Goal: Complete application form: Complete application form

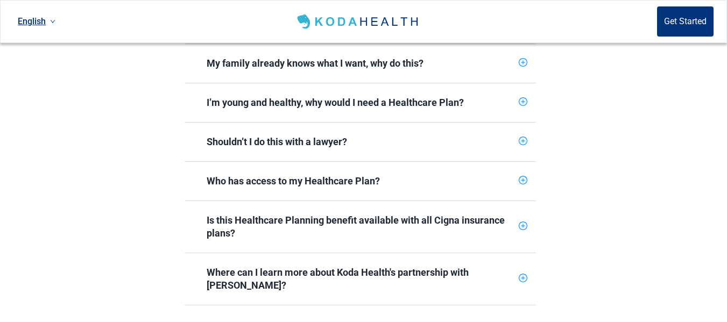
scroll to position [538, 0]
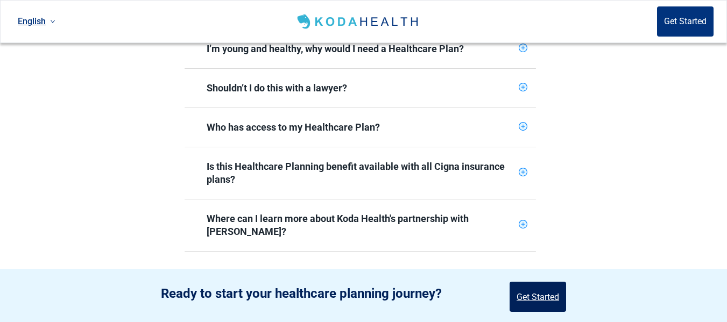
click at [541, 282] on button "Get Started" at bounding box center [538, 297] width 57 height 30
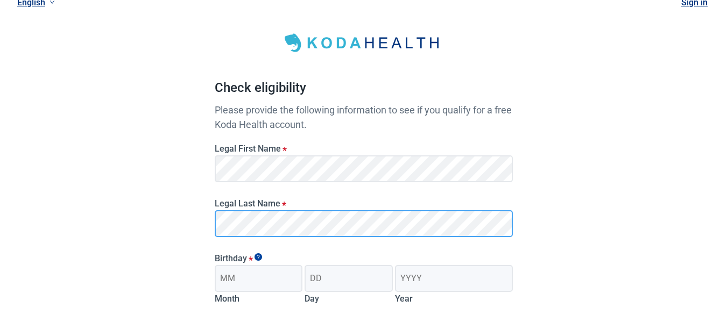
scroll to position [54, 0]
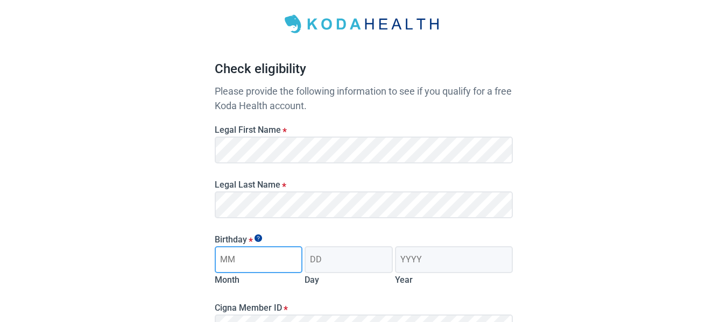
click at [238, 261] on input "Month" at bounding box center [259, 259] width 88 height 27
type input "06"
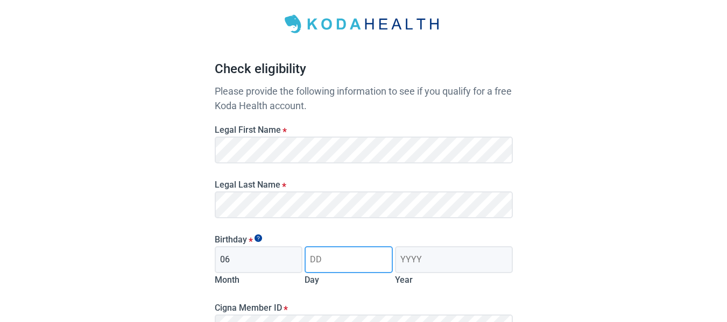
click at [335, 258] on input "Day" at bounding box center [349, 259] width 88 height 27
type input "18"
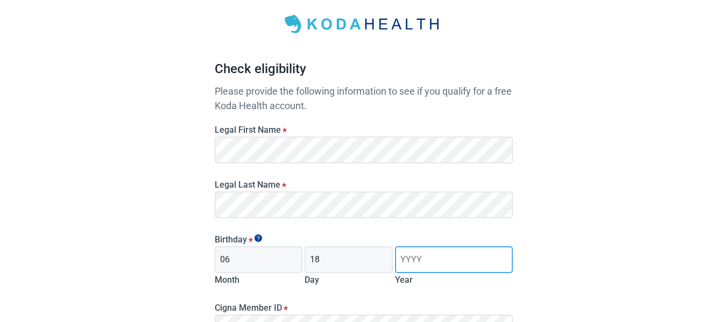
click at [427, 262] on input "Year" at bounding box center [453, 259] width 117 height 27
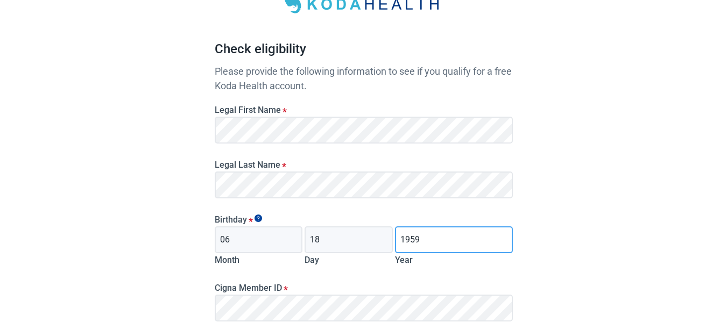
scroll to position [108, 0]
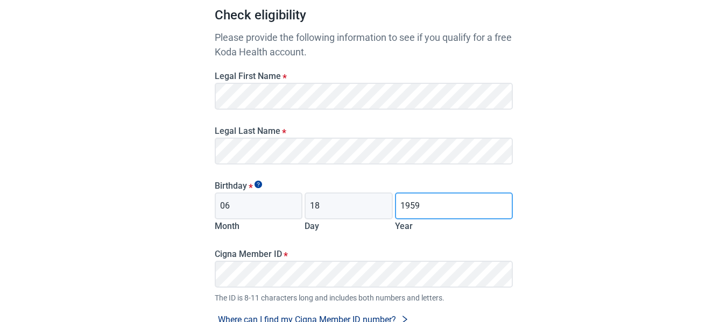
type input "1959"
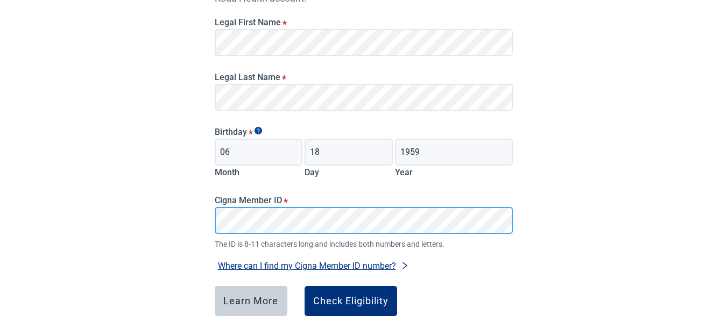
scroll to position [215, 0]
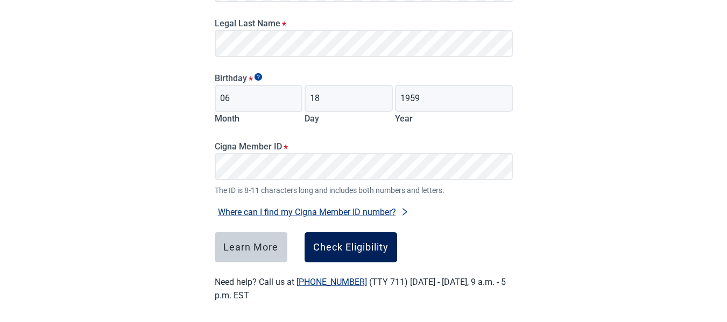
click at [356, 250] on div "Check Eligibility" at bounding box center [350, 247] width 75 height 11
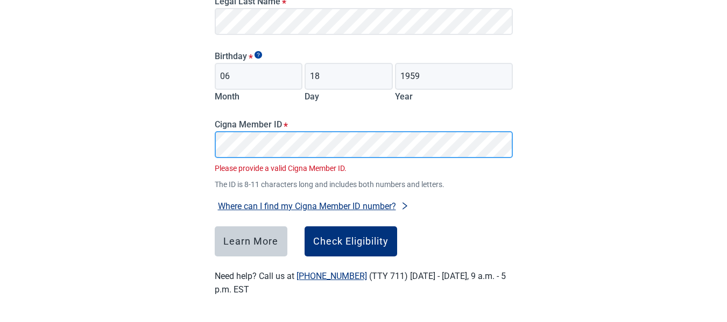
scroll to position [221, 0]
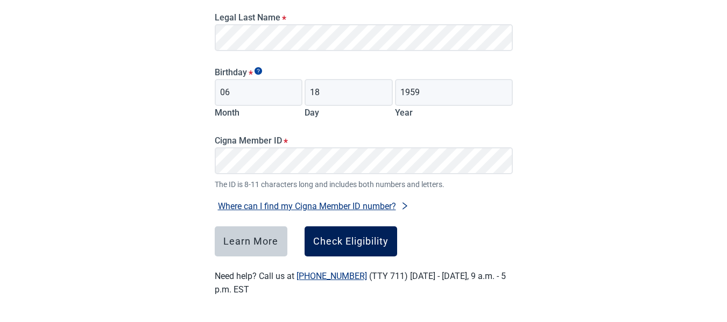
click at [341, 242] on div "Check Eligibility" at bounding box center [350, 241] width 75 height 11
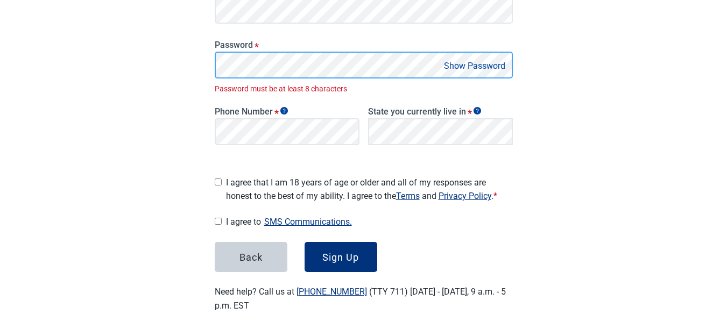
scroll to position [241, 0]
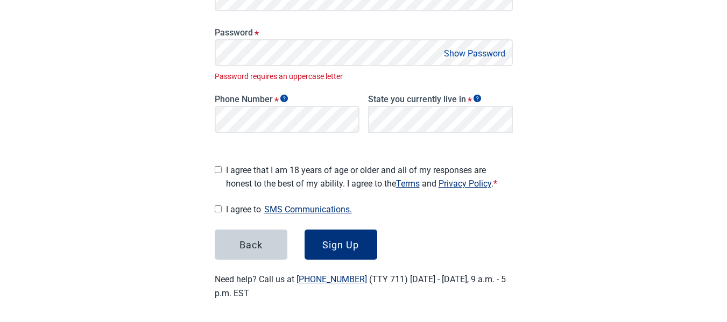
click at [354, 260] on div "Great News! You qualify for a free Koda Health account. Create your account Ple…" at bounding box center [364, 51] width 298 height 498
click at [474, 50] on button "Show Password" at bounding box center [475, 53] width 68 height 15
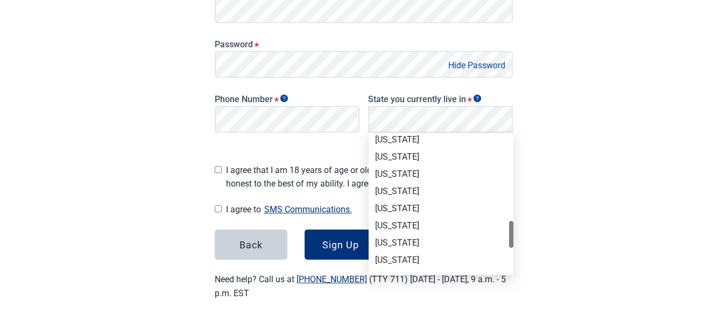
scroll to position [646, 0]
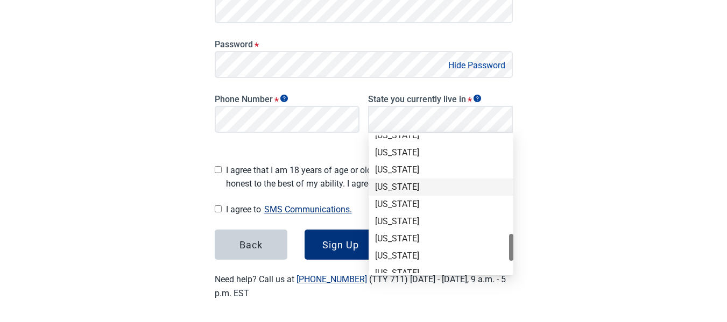
click at [413, 191] on div "[US_STATE]" at bounding box center [441, 187] width 132 height 12
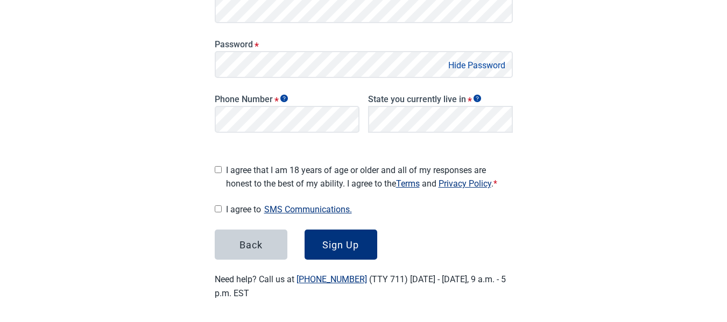
click at [217, 166] on input "I agree that I am 18 years of age or older and all of my responses are honest t…" at bounding box center [218, 169] width 7 height 7
checkbox input "true"
click at [219, 206] on input "I agree to SMS Communications." at bounding box center [218, 209] width 7 height 7
checkbox input "true"
click at [343, 243] on div "Sign Up" at bounding box center [340, 244] width 37 height 11
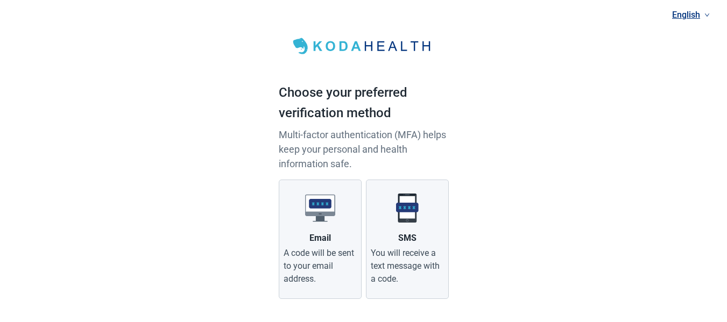
scroll to position [54, 0]
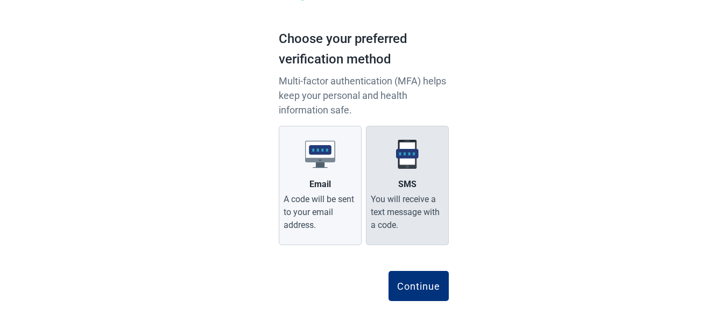
click at [410, 216] on div "You will receive a text message with a code." at bounding box center [407, 212] width 73 height 39
click at [0, 0] on input "SMS You will receive a text message with a code." at bounding box center [0, 0] width 0 height 0
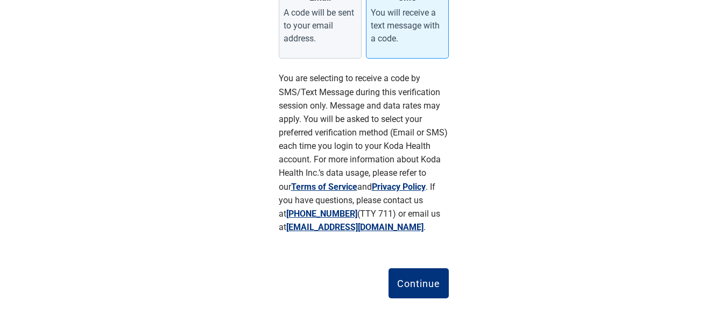
scroll to position [251, 0]
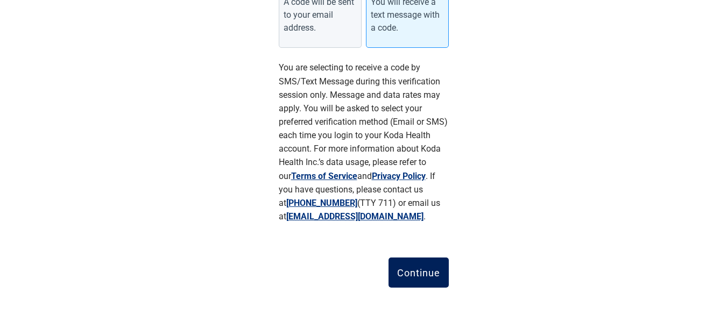
click at [425, 273] on div "Continue" at bounding box center [418, 272] width 43 height 11
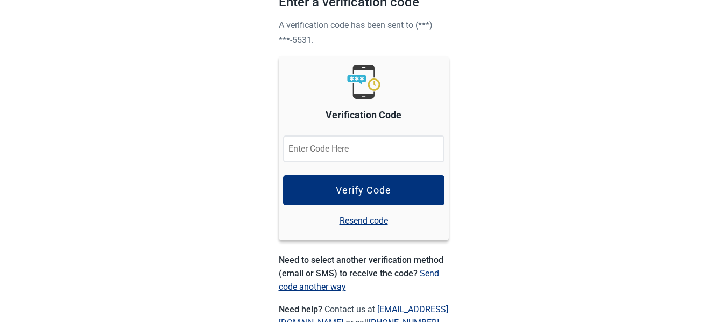
click at [384, 148] on input "Verification Code" at bounding box center [363, 149] width 161 height 27
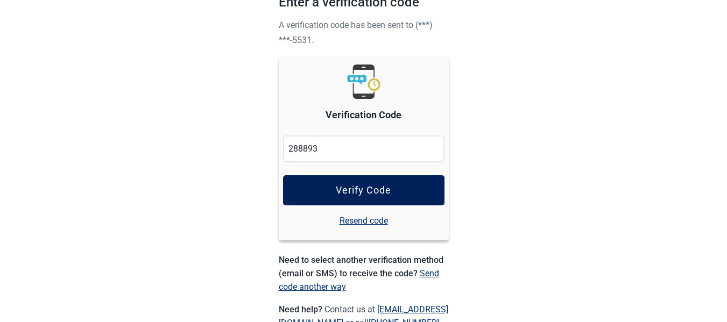
type input "288893"
click at [358, 186] on div "Verify Code" at bounding box center [363, 190] width 55 height 11
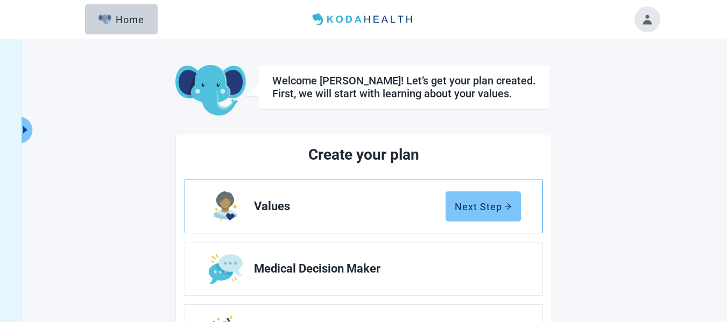
click at [473, 209] on div "Next Step" at bounding box center [483, 206] width 57 height 11
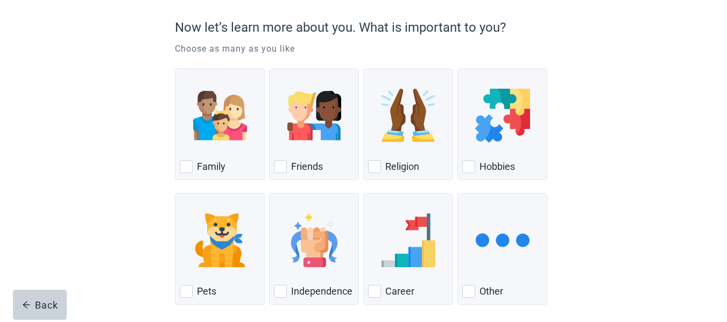
scroll to position [108, 0]
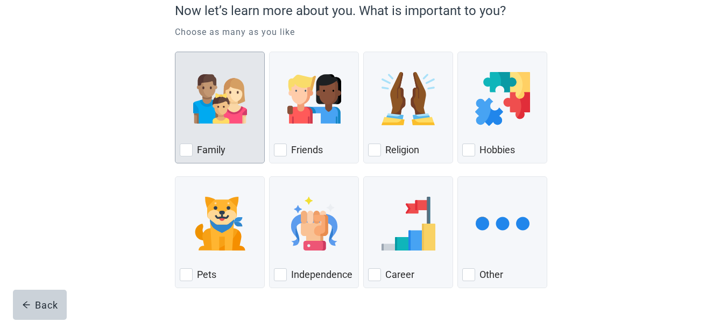
click at [186, 152] on div "Family, checkbox, not checked" at bounding box center [186, 150] width 13 height 13
click at [175, 52] on input "Family" at bounding box center [175, 52] width 1 height 1
checkbox input "true"
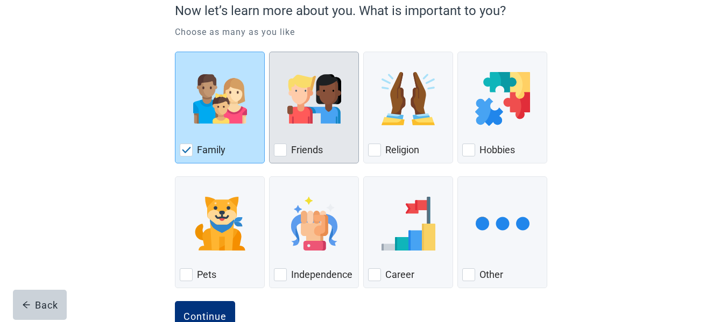
click at [287, 151] on div "Friends" at bounding box center [314, 150] width 80 height 17
click at [270, 52] on input "Friends" at bounding box center [269, 52] width 1 height 1
checkbox input "true"
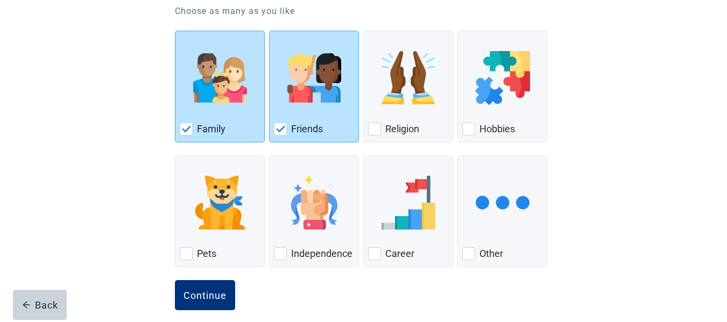
scroll to position [140, 0]
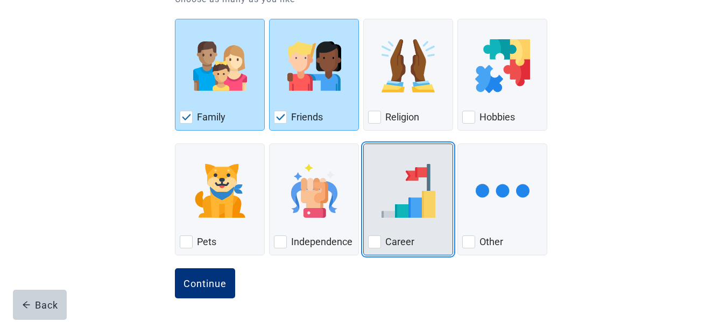
click at [376, 240] on div "Career, checkbox, not checked" at bounding box center [374, 242] width 13 height 13
click at [364, 144] on input "Career" at bounding box center [363, 144] width 1 height 1
checkbox input "true"
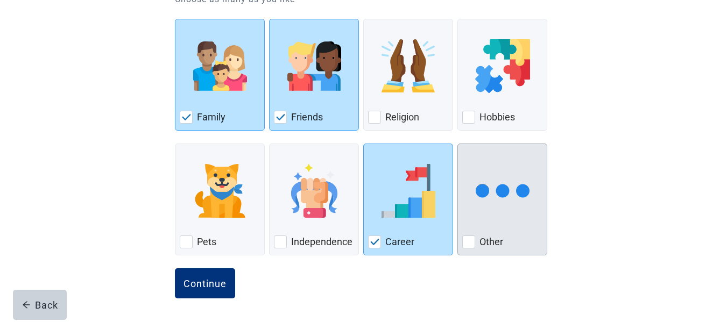
click at [471, 244] on div "Other, checkbox, not checked" at bounding box center [468, 242] width 13 height 13
click at [458, 144] on input "Other" at bounding box center [457, 144] width 1 height 1
checkbox input "true"
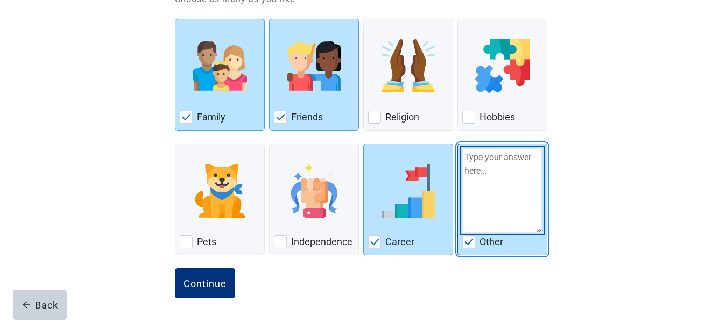
click at [496, 160] on textarea "Other" at bounding box center [502, 191] width 80 height 85
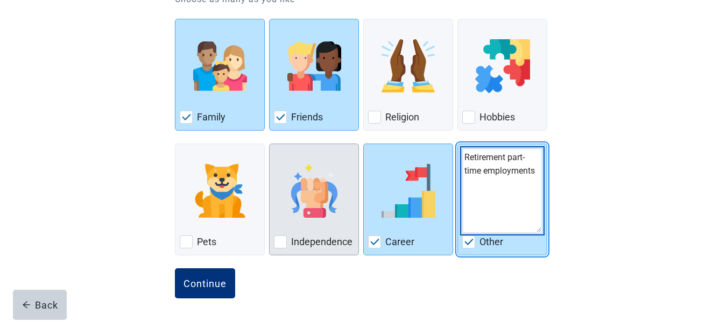
type textarea "Retirement part-time employments"
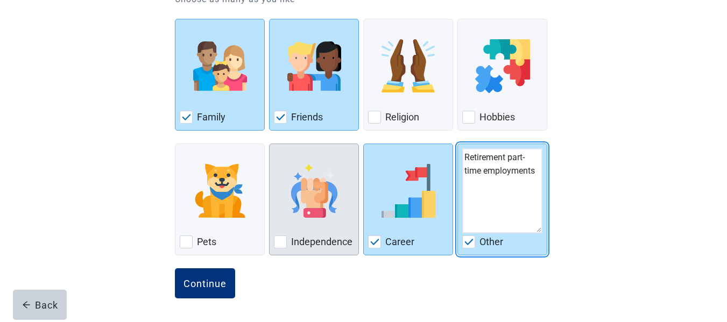
click at [277, 243] on div "Independence, checkbox, not checked" at bounding box center [280, 242] width 13 height 13
click at [270, 144] on input "Independence" at bounding box center [269, 144] width 1 height 1
checkbox input "true"
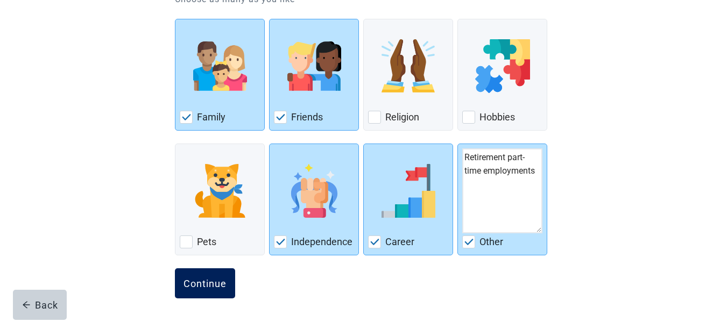
click at [204, 279] on div "Continue" at bounding box center [205, 283] width 43 height 11
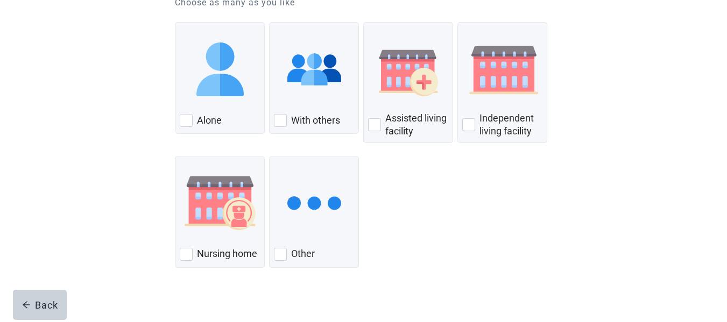
scroll to position [150, 0]
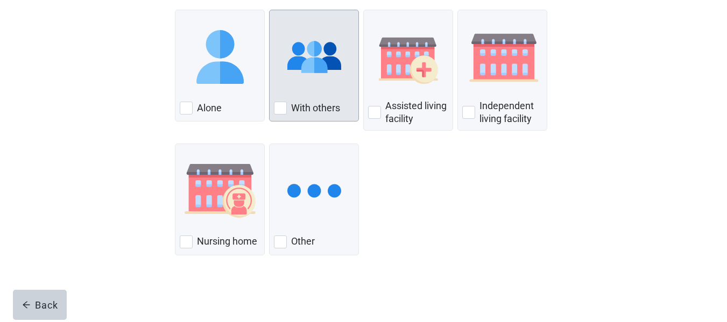
click at [276, 108] on div "With Others, checkbox, not checked" at bounding box center [280, 108] width 13 height 13
click at [270, 10] on input "With others" at bounding box center [269, 10] width 1 height 1
checkbox input "true"
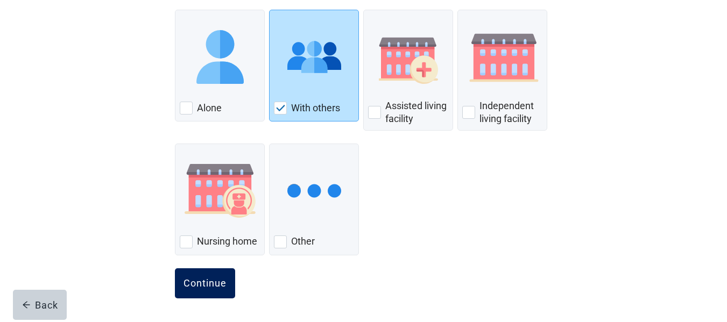
click at [207, 279] on div "Continue" at bounding box center [205, 283] width 43 height 11
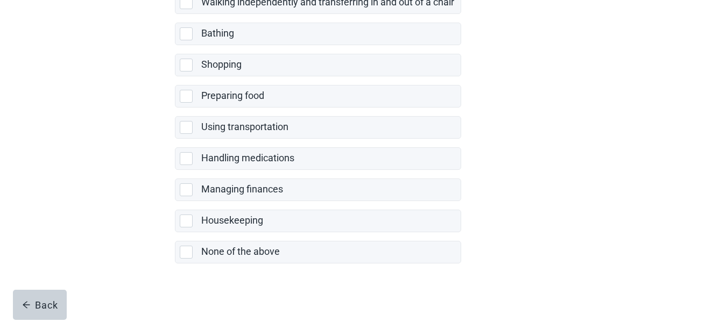
scroll to position [273, 0]
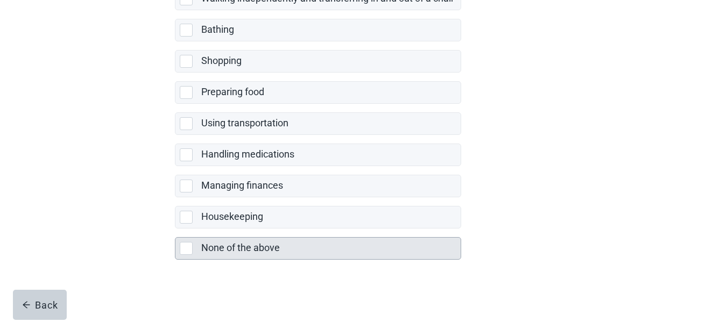
click at [187, 250] on div "None of the above, checkbox, not selected" at bounding box center [186, 248] width 13 height 13
click at [175, 229] on input "None of the above" at bounding box center [175, 229] width 1 height 1
checkbox input "true"
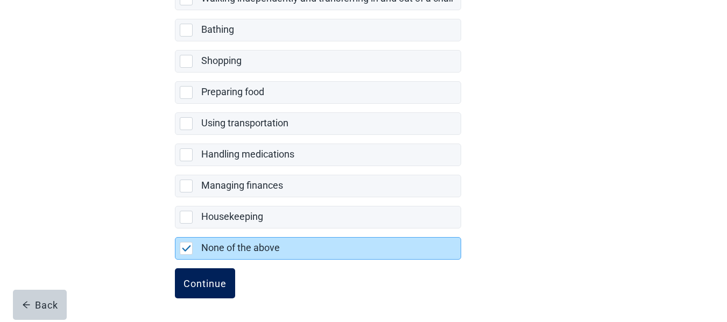
click at [200, 284] on div "Continue" at bounding box center [205, 283] width 43 height 11
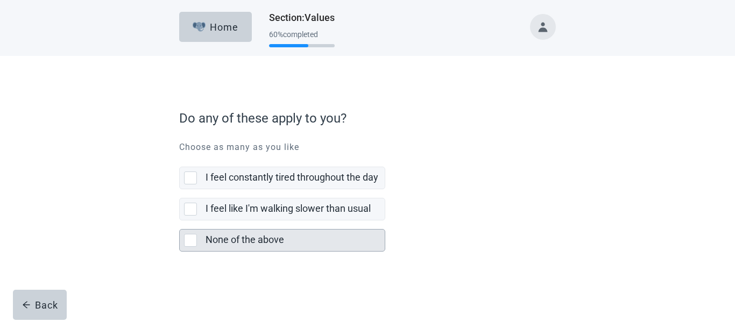
click at [190, 241] on div "None of the above, checkbox, not selected" at bounding box center [190, 240] width 13 height 13
click at [180, 221] on input "None of the above" at bounding box center [179, 221] width 1 height 1
checkbox input "true"
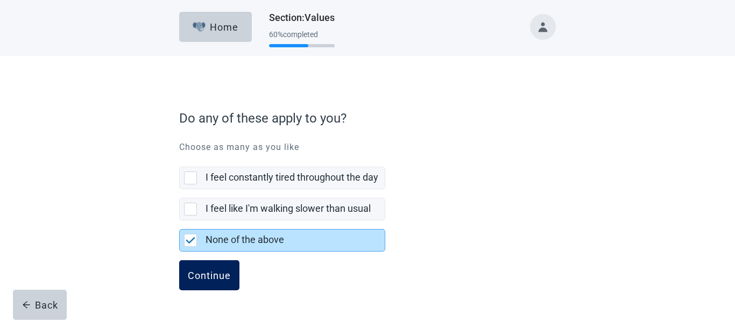
click at [208, 277] on div "Continue" at bounding box center [209, 275] width 43 height 11
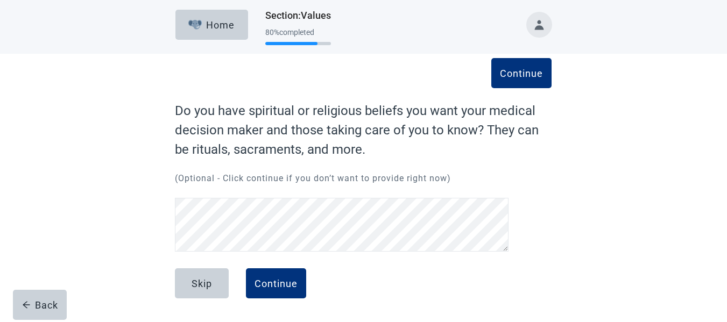
scroll to position [2, 0]
click at [281, 284] on div "Continue" at bounding box center [276, 283] width 43 height 11
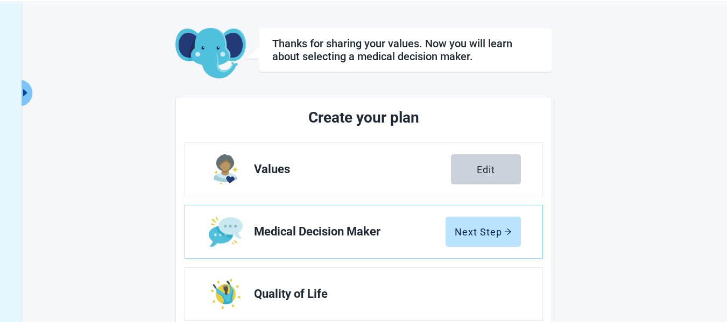
scroll to position [56, 0]
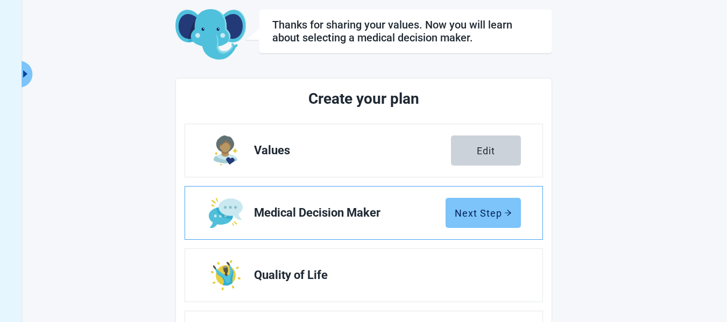
click at [478, 214] on div "Next Step" at bounding box center [483, 213] width 57 height 11
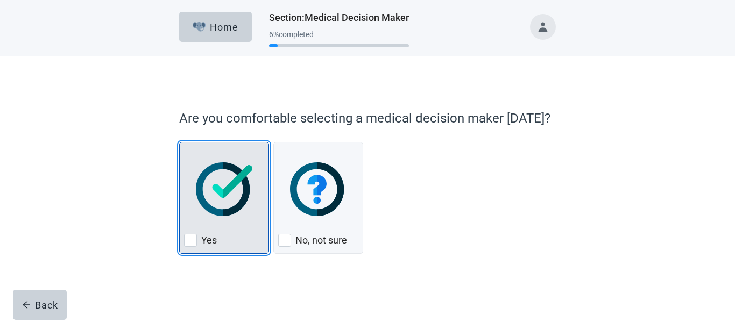
click at [189, 244] on div "Yes, checkbox, not checked" at bounding box center [190, 240] width 13 height 13
click at [180, 143] on input "Yes" at bounding box center [179, 142] width 1 height 1
checkbox input "true"
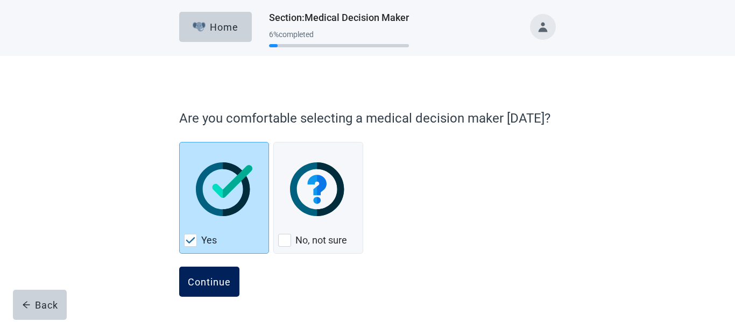
click at [217, 283] on div "Continue" at bounding box center [209, 282] width 43 height 11
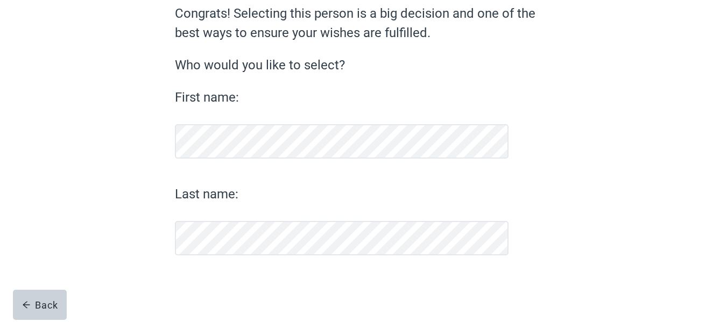
scroll to position [100, 0]
click at [197, 285] on div "Continue" at bounding box center [205, 283] width 43 height 11
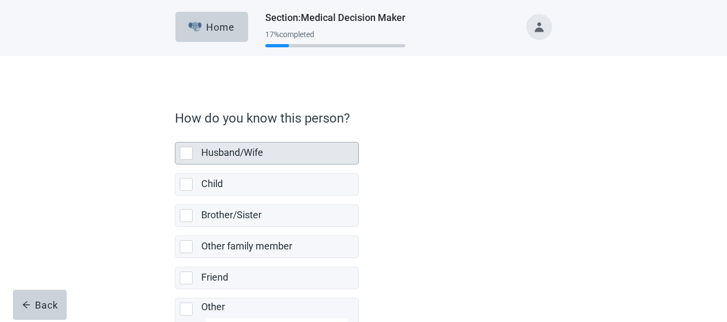
click at [185, 154] on div "Husband/Wife, checkbox, not selected" at bounding box center [186, 153] width 13 height 13
click at [175, 134] on input "Husband/Wife" at bounding box center [175, 133] width 1 height 1
checkbox input "true"
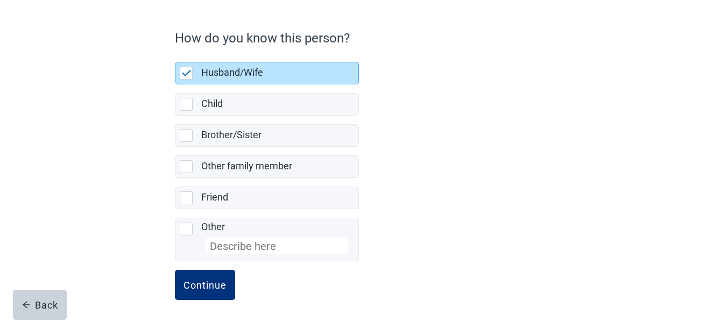
scroll to position [82, 0]
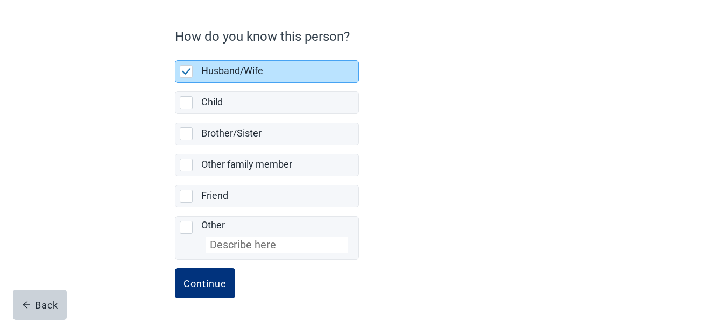
click at [194, 283] on div "Continue" at bounding box center [205, 283] width 43 height 11
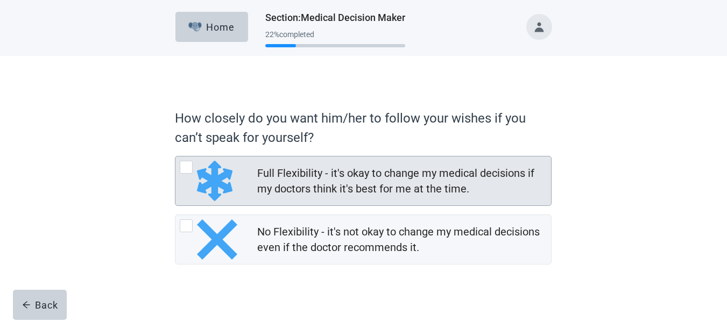
click at [185, 164] on div "Full Flexibility - it's okay to change my medical decisions if my doctors think…" at bounding box center [186, 167] width 13 height 13
click at [175, 157] on input "Full Flexibility - it's okay to change my medical decisions if my doctors think…" at bounding box center [175, 156] width 1 height 1
radio input "true"
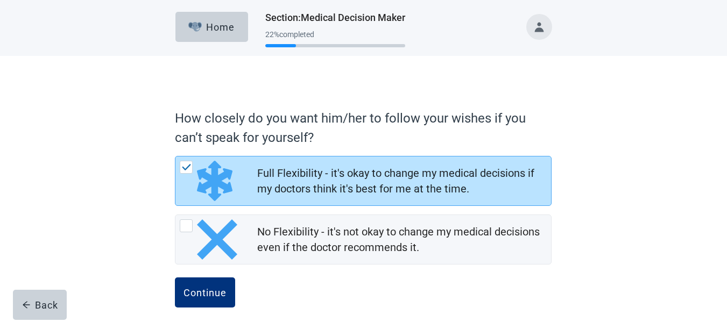
scroll to position [9, 0]
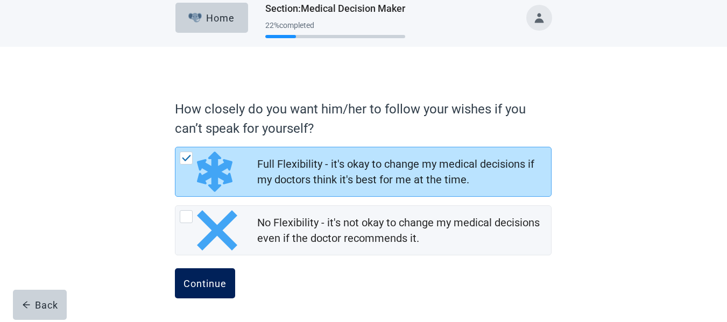
click at [205, 284] on div "Continue" at bounding box center [205, 283] width 43 height 11
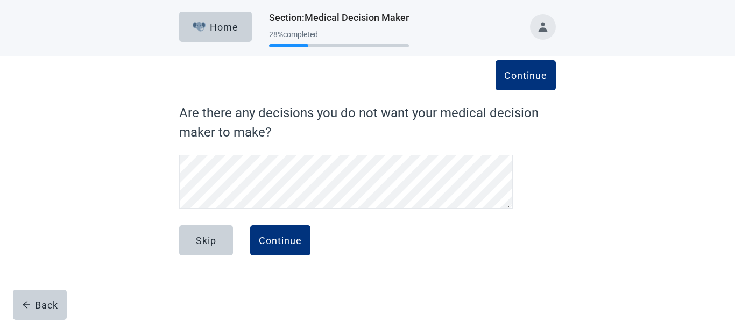
scroll to position [22, 0]
click at [273, 238] on div "Continue" at bounding box center [280, 240] width 43 height 11
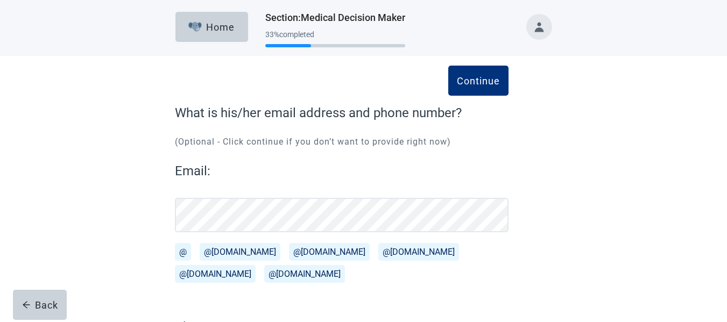
click at [221, 256] on button "@[DOMAIN_NAME]" at bounding box center [240, 252] width 81 height 18
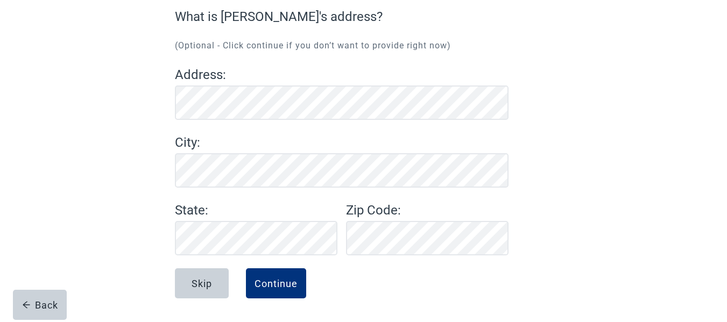
scroll to position [96, 0]
click at [270, 287] on div "Continue" at bounding box center [276, 283] width 43 height 11
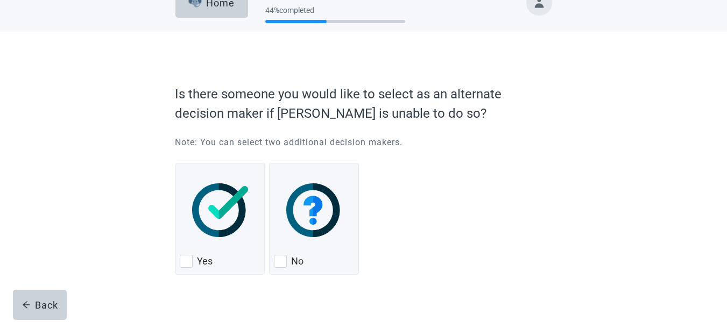
scroll to position [44, 0]
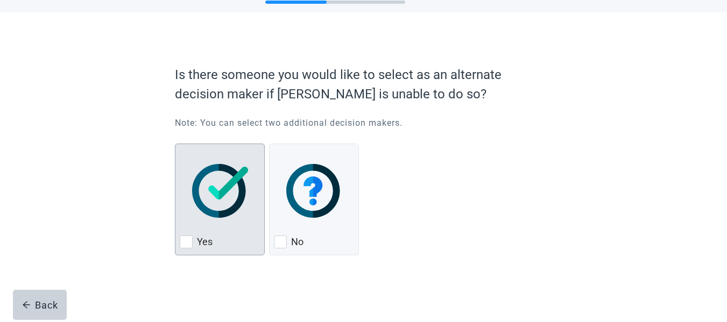
click at [187, 244] on div "Yes, checkbox, not checked" at bounding box center [186, 242] width 13 height 13
click at [175, 144] on input "Yes" at bounding box center [175, 144] width 1 height 1
checkbox input "true"
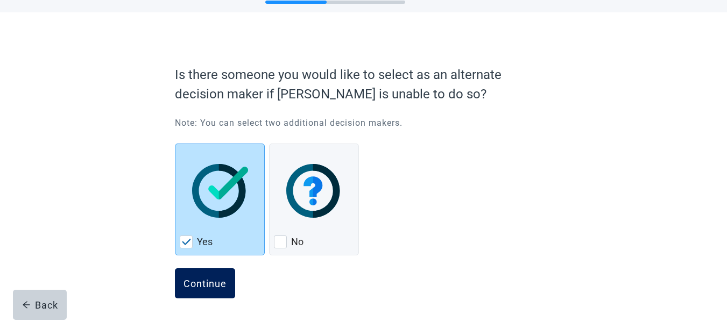
click at [201, 285] on div "Continue" at bounding box center [205, 283] width 43 height 11
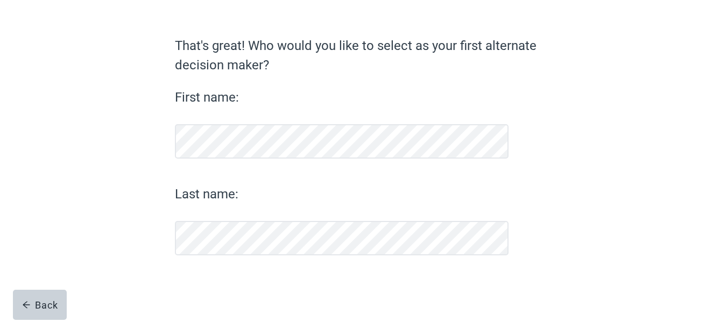
scroll to position [67, 0]
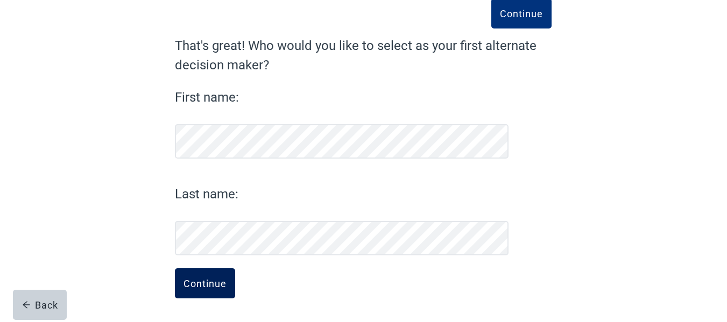
click at [206, 285] on div "Continue" at bounding box center [205, 283] width 43 height 11
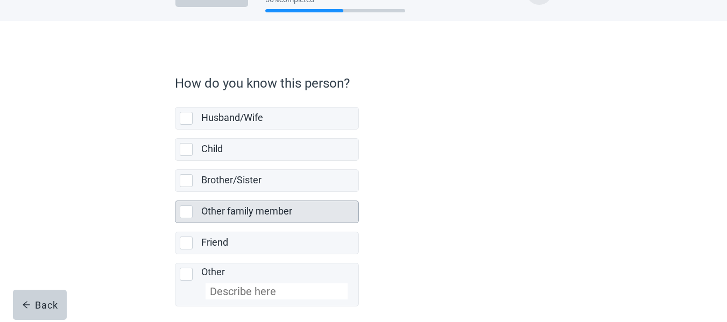
scroll to position [54, 0]
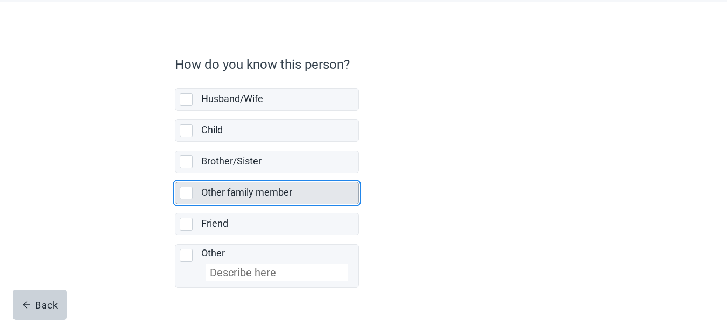
click at [185, 196] on div "Other family member, checkbox, not selected" at bounding box center [186, 193] width 13 height 13
click at [175, 174] on input "Other family member" at bounding box center [175, 173] width 1 height 1
checkbox input "true"
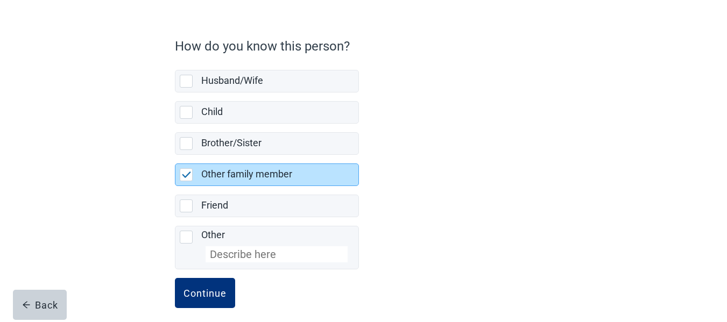
scroll to position [82, 0]
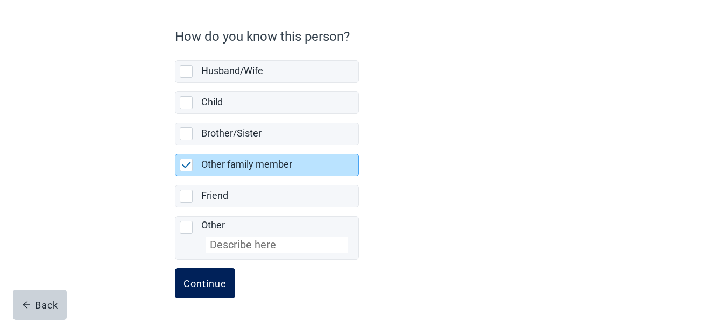
click at [207, 280] on div "Continue" at bounding box center [205, 283] width 43 height 11
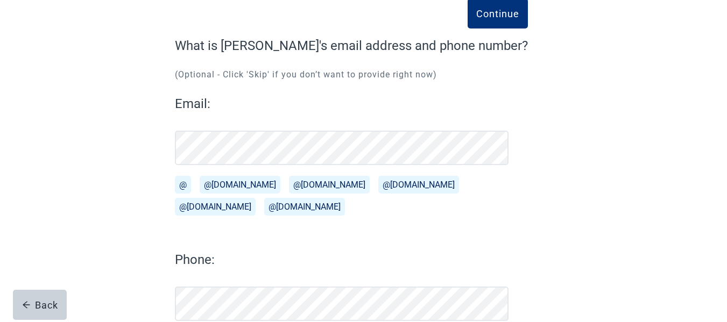
scroll to position [133, 0]
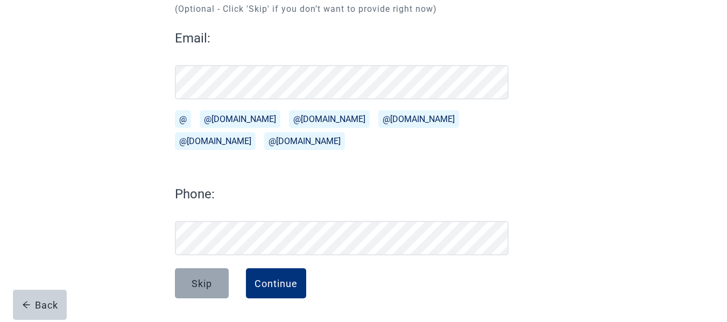
click at [191, 282] on button "Skip" at bounding box center [202, 284] width 54 height 30
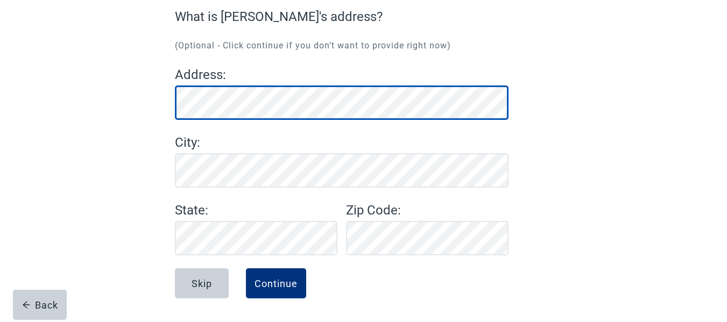
scroll to position [96, 0]
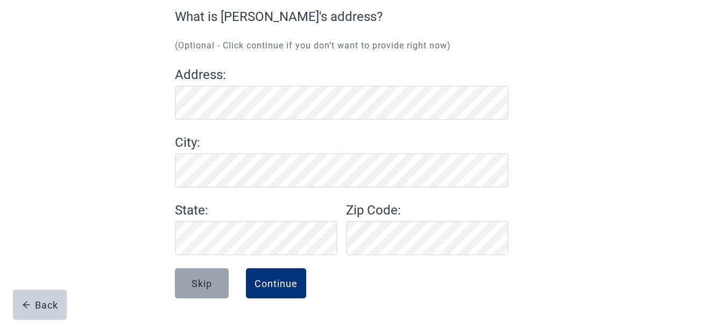
click at [189, 284] on button "Skip" at bounding box center [202, 284] width 54 height 30
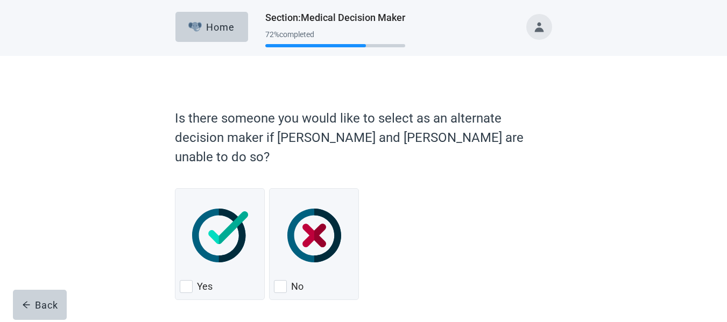
scroll to position [25, 0]
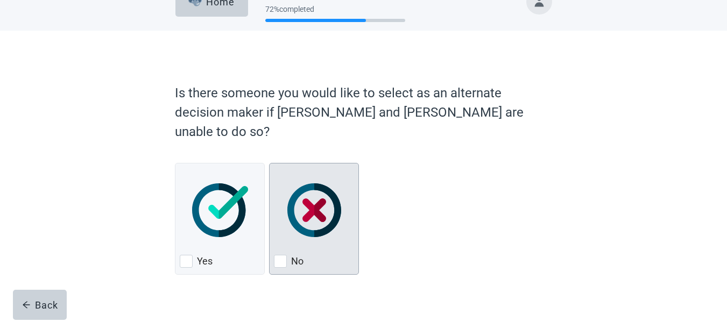
click at [281, 255] on div "No, checkbox, not checked" at bounding box center [280, 261] width 13 height 13
click at [270, 164] on input "No" at bounding box center [269, 163] width 1 height 1
checkbox input "true"
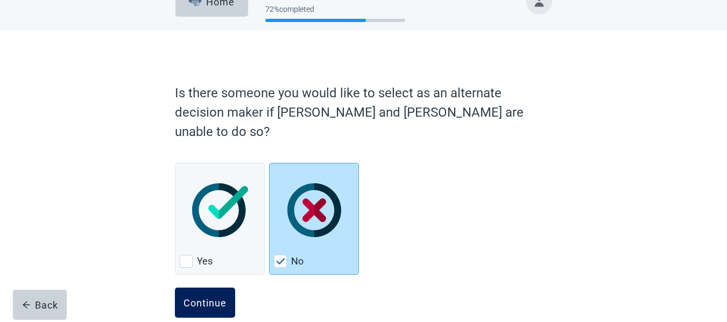
click at [180, 288] on button "Continue" at bounding box center [205, 303] width 60 height 30
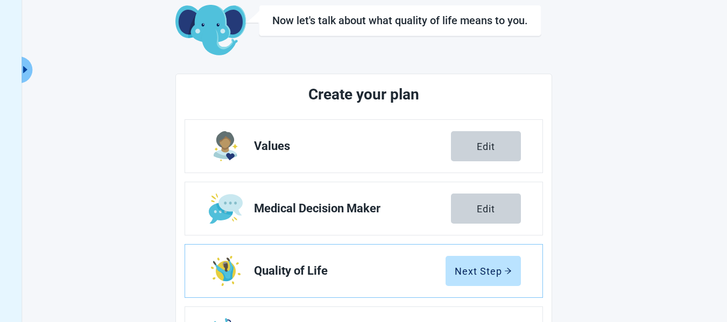
scroll to position [133, 0]
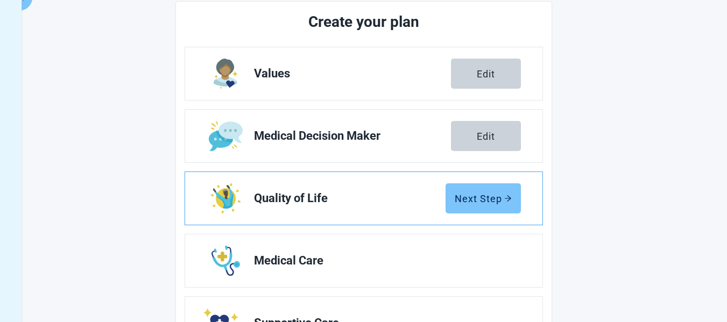
click at [491, 201] on div "Next Step" at bounding box center [483, 198] width 57 height 11
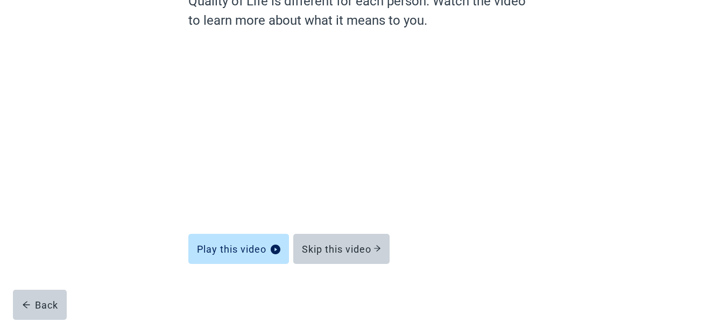
scroll to position [112, 0]
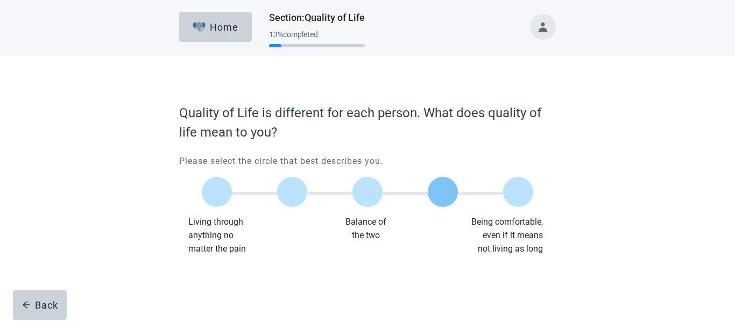
click at [436, 194] on label "Main content" at bounding box center [443, 192] width 30 height 30
click at [443, 192] on input "Quality of life scale: 75 out of 100. 75% between extremes" at bounding box center [443, 192] width 0 height 0
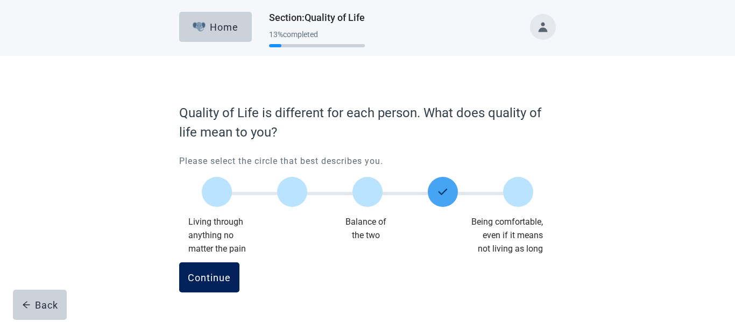
click at [214, 278] on div "Continue" at bounding box center [209, 277] width 43 height 11
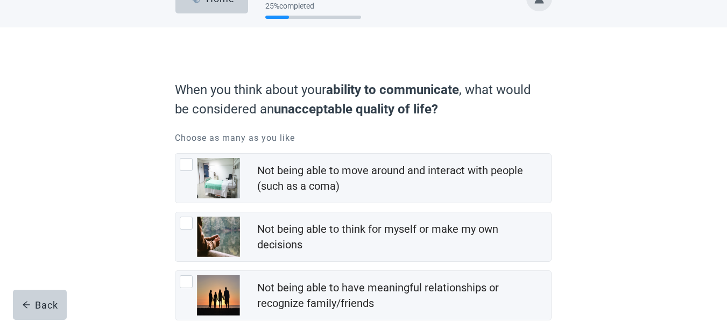
scroll to position [54, 0]
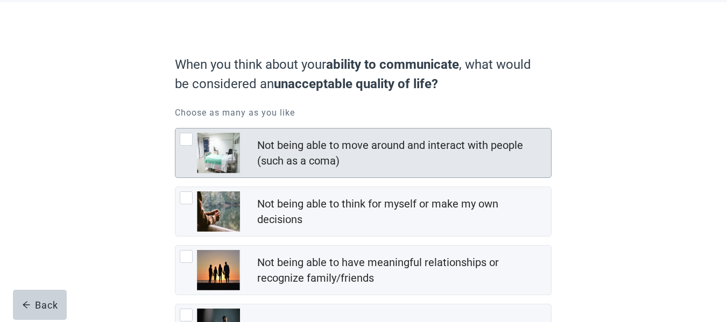
drag, startPoint x: 188, startPoint y: 141, endPoint x: 196, endPoint y: 139, distance: 8.9
click at [187, 142] on div "Not being able to move around and interact with people (such as a coma), checkb…" at bounding box center [186, 139] width 13 height 13
click at [175, 129] on input "Not being able to move around and interact with people (such as a coma)" at bounding box center [175, 128] width 1 height 1
checkbox input "true"
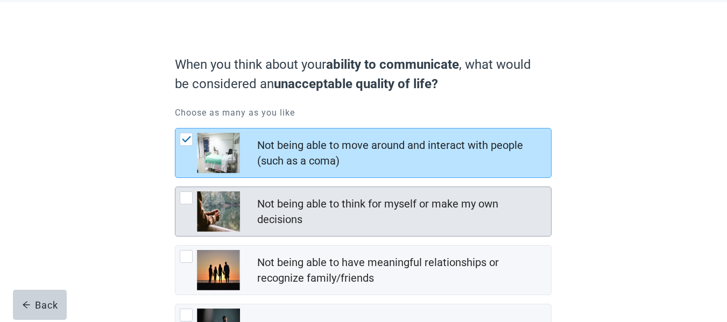
click at [182, 198] on div "Not being able to think for myself or make my own decisions, checkbox, not chec…" at bounding box center [186, 198] width 13 height 13
click at [175, 187] on input "Not being able to think for myself or make my own decisions" at bounding box center [175, 187] width 1 height 1
checkbox input "true"
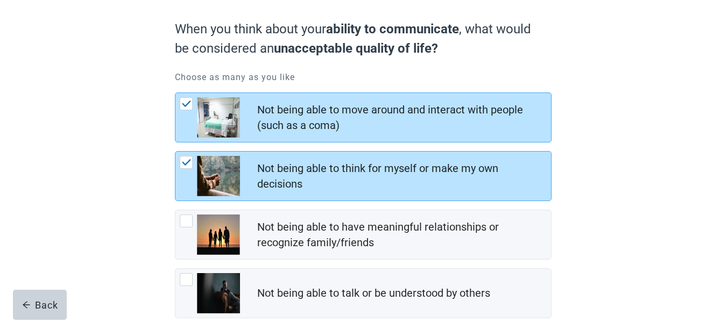
scroll to position [108, 0]
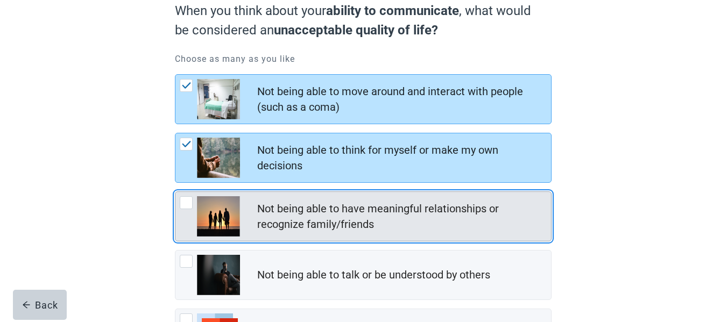
click at [182, 205] on div "Not being able to have meaningful relationships or recognize family/friends, ch…" at bounding box center [186, 202] width 13 height 13
click at [175, 192] on input "Not being able to have meaningful relationships or recognize family/friends" at bounding box center [175, 192] width 1 height 1
checkbox input "true"
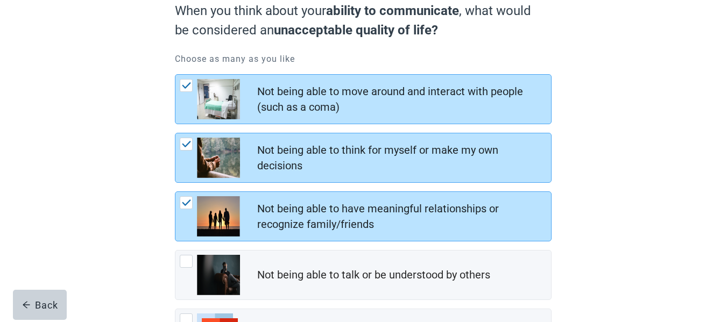
scroll to position [161, 0]
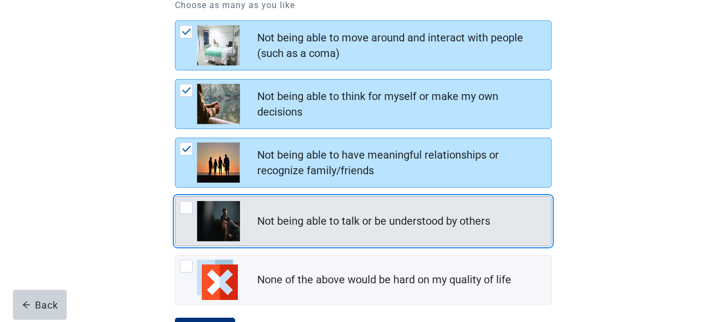
click at [186, 207] on div "Not being able to talk or be understood by others, checkbox, not checked" at bounding box center [186, 207] width 13 height 13
click at [175, 197] on input "Not being able to talk or be understood by others" at bounding box center [175, 196] width 1 height 1
checkbox input "true"
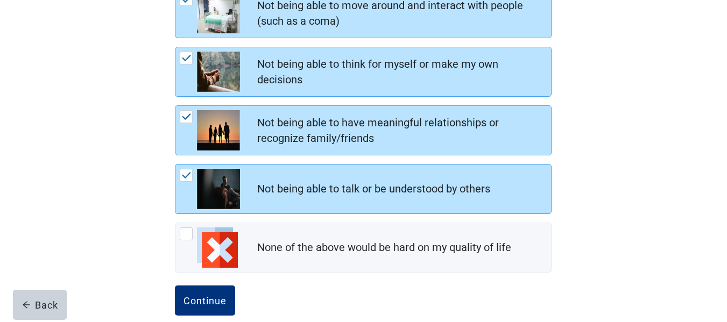
scroll to position [211, 0]
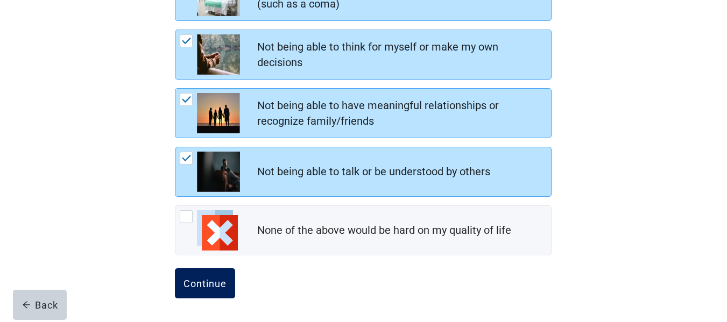
click at [193, 284] on div "Continue" at bounding box center [205, 283] width 43 height 11
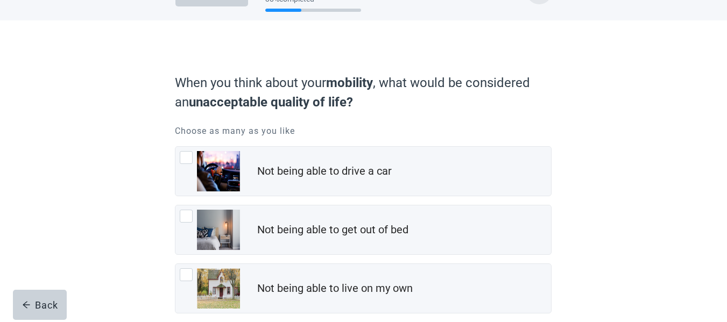
scroll to position [54, 0]
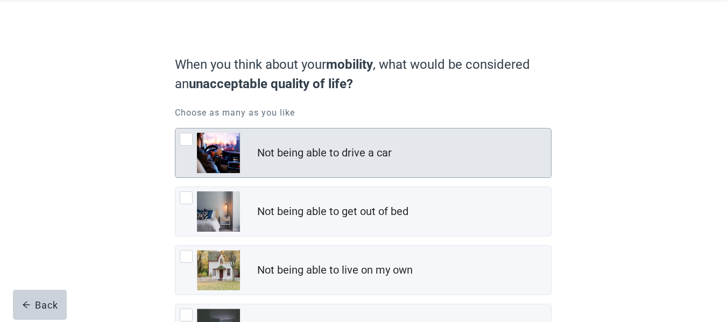
click at [185, 139] on div "Not being able to drive a car, checkbox, not checked" at bounding box center [186, 139] width 13 height 13
click at [175, 129] on input "Not being able to drive a car" at bounding box center [175, 128] width 1 height 1
checkbox input "true"
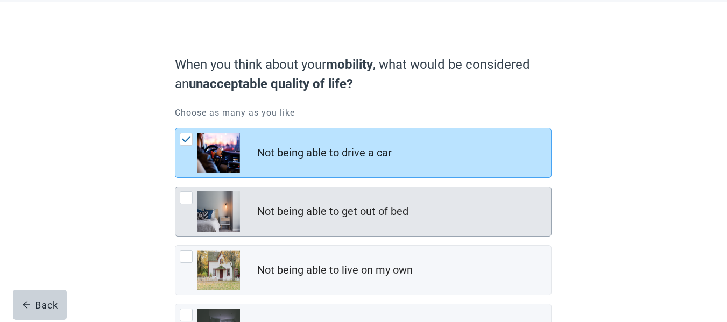
click at [188, 200] on div "Not being able to get out of bed, checkbox, not checked" at bounding box center [186, 198] width 13 height 13
click at [175, 187] on input "Not being able to get out of bed" at bounding box center [175, 187] width 1 height 1
checkbox input "true"
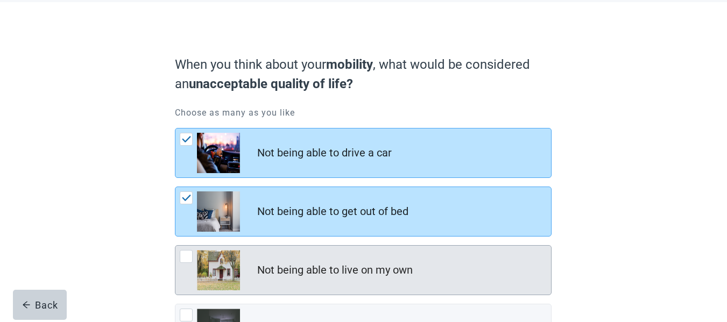
click at [184, 253] on div "Not being able to live on my own, checkbox, not checked" at bounding box center [186, 256] width 13 height 13
click at [175, 246] on input "Not being able to live on my own" at bounding box center [175, 245] width 1 height 1
checkbox input "true"
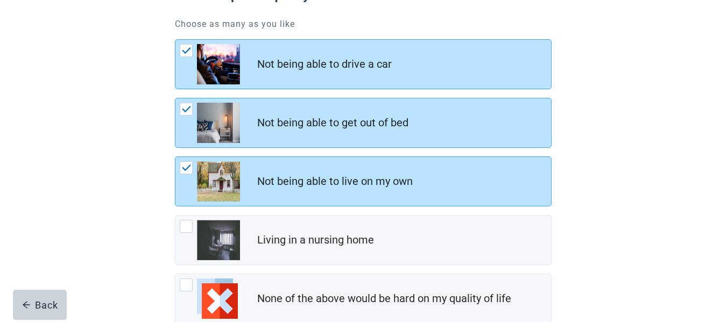
scroll to position [161, 0]
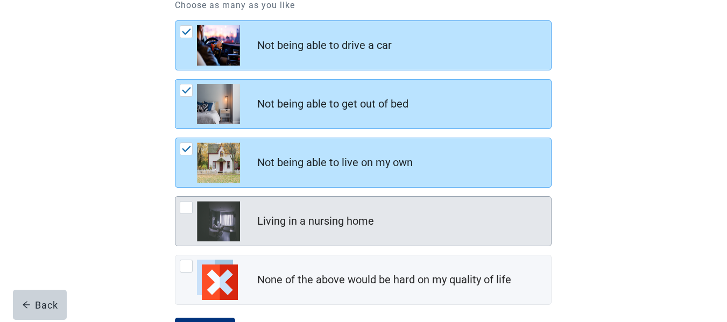
click at [182, 210] on div "Living in a nursing home, checkbox, not checked" at bounding box center [186, 207] width 13 height 13
click at [175, 197] on input "Living in a nursing home" at bounding box center [175, 196] width 1 height 1
checkbox input "true"
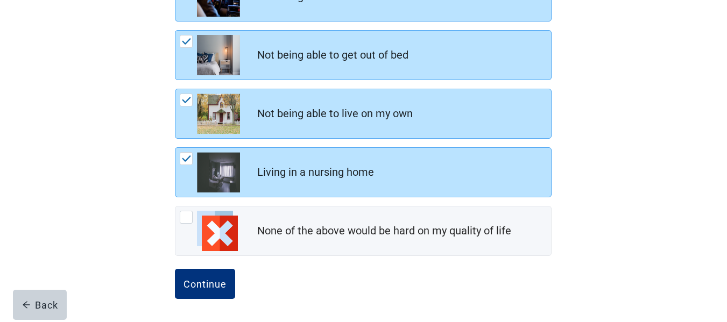
scroll to position [211, 0]
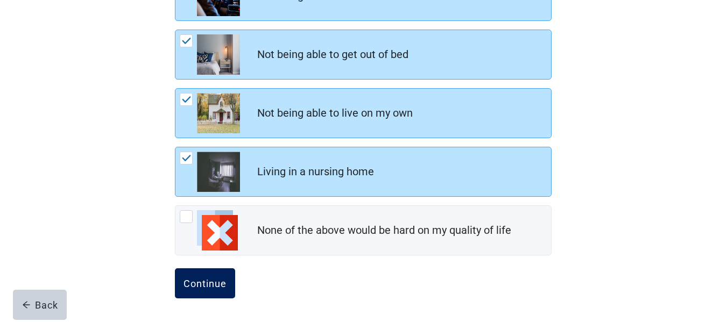
click at [188, 287] on div "Continue" at bounding box center [205, 283] width 43 height 11
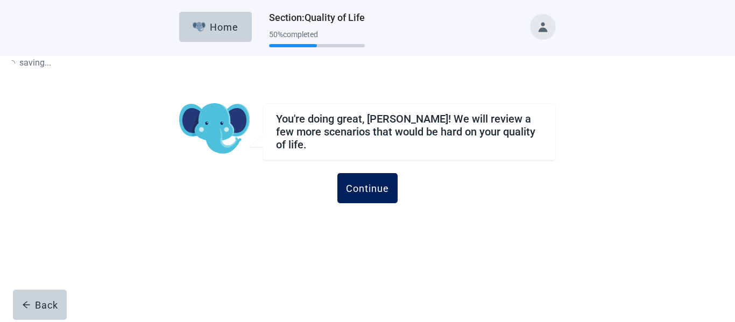
click at [361, 183] on div "Continue" at bounding box center [367, 188] width 43 height 11
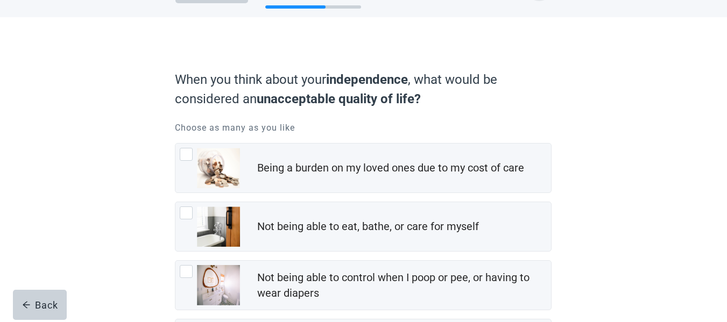
scroll to position [54, 0]
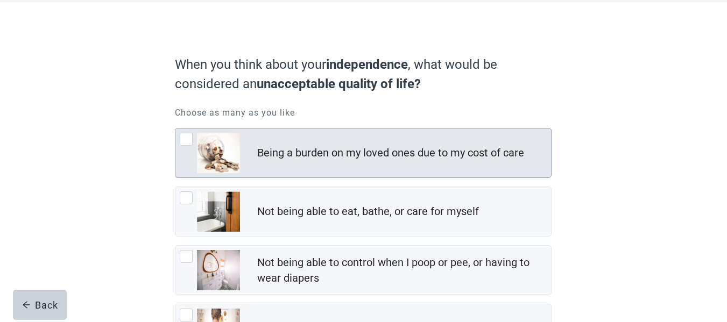
click at [182, 139] on div "Being a burden on my loved ones due to my cost of care, checkbox, not checked" at bounding box center [186, 139] width 13 height 13
click at [175, 129] on input "Being a burden on my loved ones due to my cost of care" at bounding box center [175, 128] width 1 height 1
checkbox input "true"
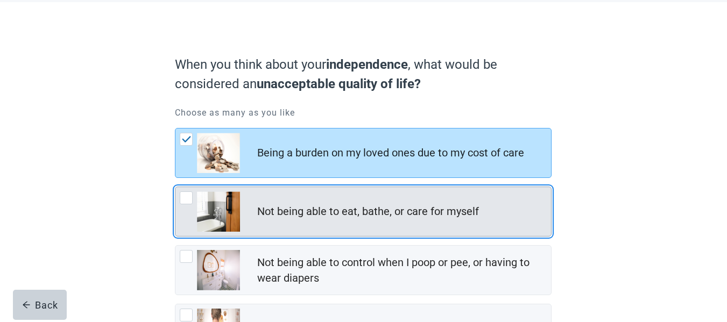
click at [181, 195] on div "Not being able to eat, bathe, or care for myself, checkbox, not checked" at bounding box center [186, 198] width 13 height 13
click at [175, 187] on input "Not being able to eat, bathe, or care for myself" at bounding box center [175, 187] width 1 height 1
checkbox input "true"
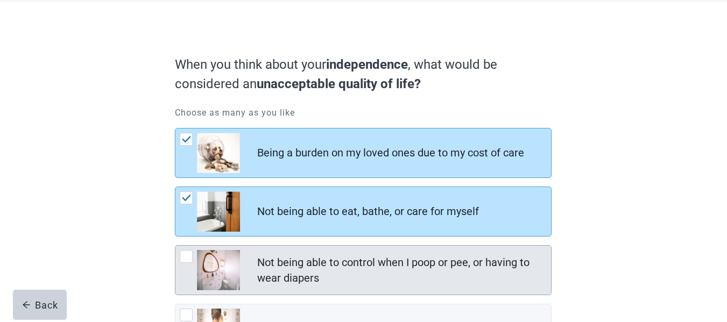
click at [182, 258] on div "Not being able to control when I poop or pee, or having to wear diapers, checkb…" at bounding box center [186, 256] width 13 height 13
click at [175, 246] on input "Not being able to control when I poop or pee, or having to wear diapers" at bounding box center [175, 245] width 1 height 1
checkbox input "true"
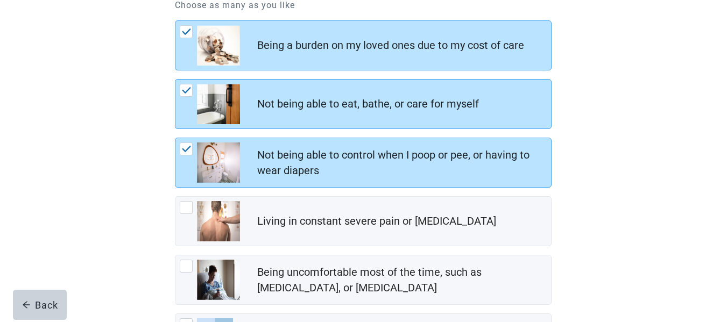
scroll to position [215, 0]
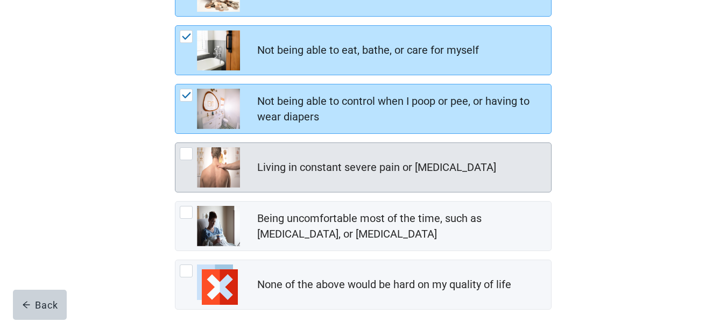
click at [183, 153] on div "Living in constant severe pain or shortness of breath, checkbox, not checked" at bounding box center [186, 153] width 13 height 13
click at [175, 143] on input "Living in constant severe pain or [MEDICAL_DATA]" at bounding box center [175, 143] width 1 height 1
checkbox input "true"
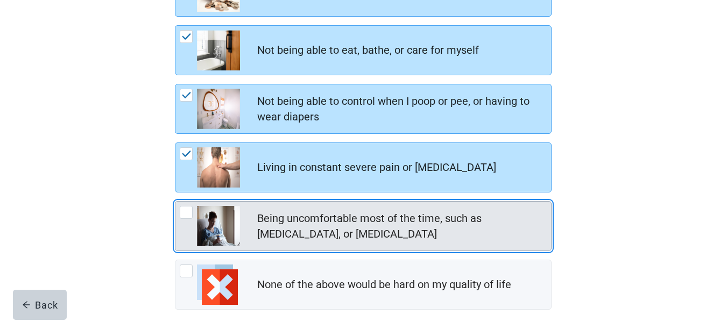
click at [189, 215] on div "Being uncomfortable most of the time, such as nausea, vomiting, or diarrhea, ch…" at bounding box center [186, 212] width 13 height 13
click at [175, 202] on input "Being uncomfortable most of the time, such as [MEDICAL_DATA], or [MEDICAL_DATA]" at bounding box center [175, 201] width 1 height 1
checkbox input "true"
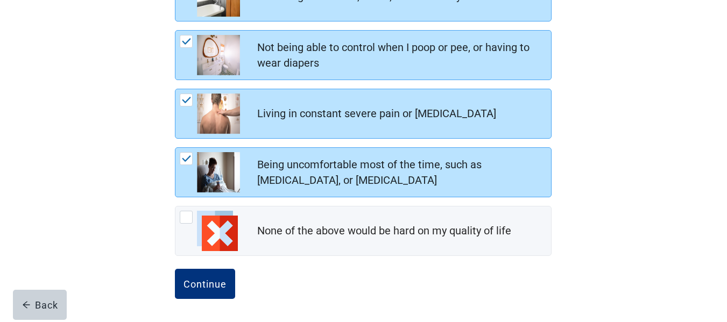
scroll to position [270, 0]
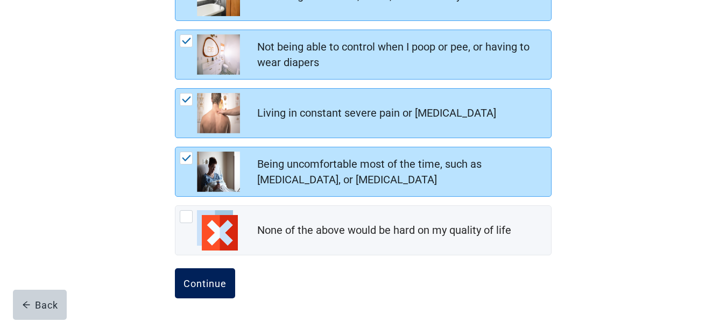
click at [205, 283] on div "Continue" at bounding box center [205, 283] width 43 height 11
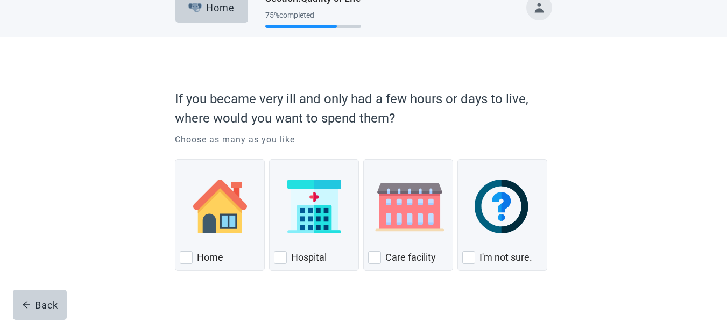
scroll to position [35, 0]
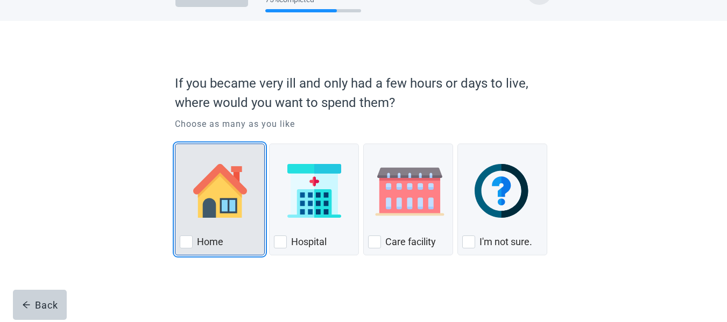
click at [185, 246] on div "Home, checkbox, not checked" at bounding box center [186, 242] width 13 height 13
click at [175, 144] on input "Home" at bounding box center [175, 144] width 1 height 1
checkbox input "true"
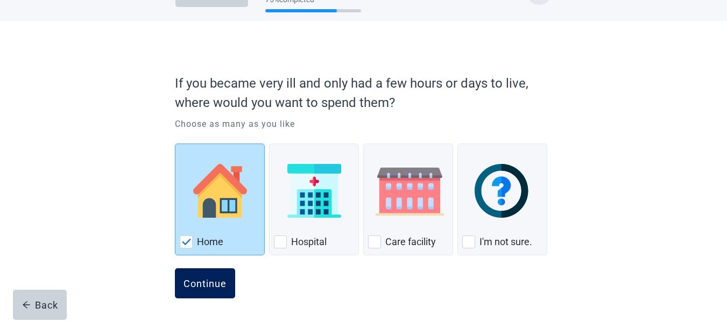
click at [209, 285] on div "Continue" at bounding box center [205, 283] width 43 height 11
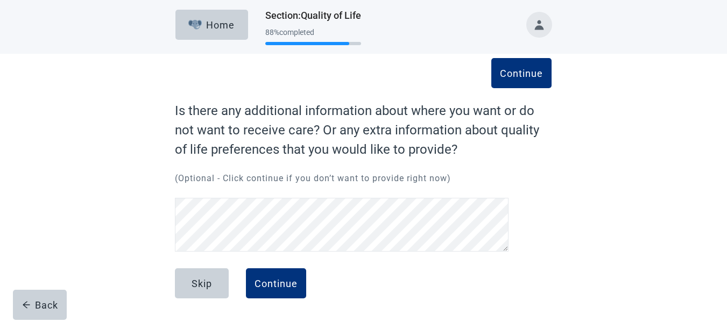
scroll to position [2, 0]
click at [284, 281] on div "Continue" at bounding box center [276, 283] width 43 height 11
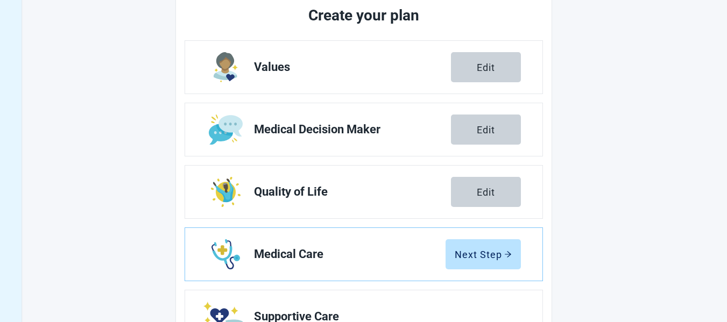
scroll to position [164, 0]
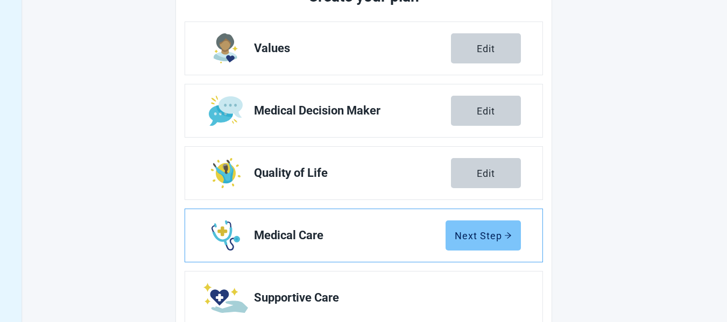
click at [488, 233] on div "Next Step" at bounding box center [483, 235] width 57 height 11
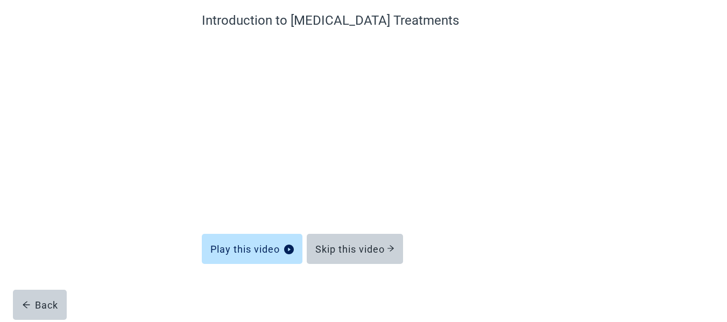
scroll to position [93, 0]
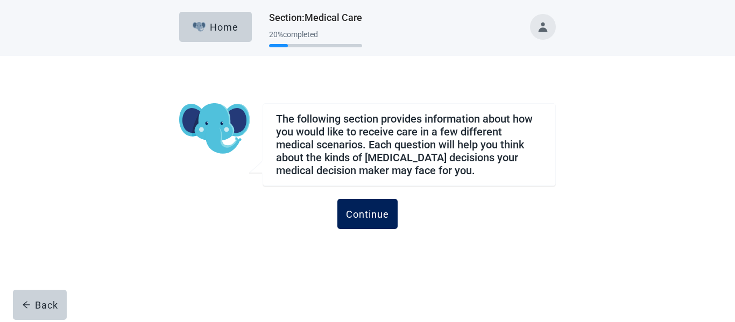
click at [376, 215] on div "Continue" at bounding box center [367, 214] width 43 height 11
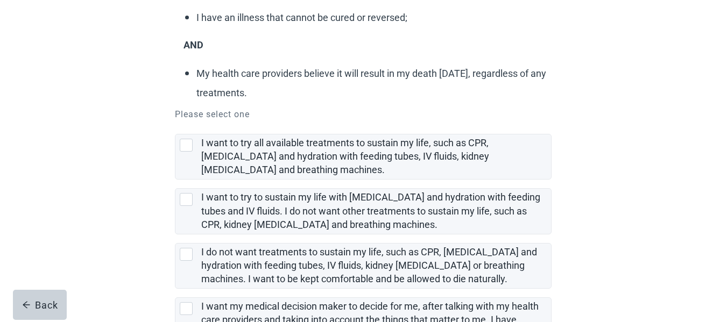
scroll to position [215, 0]
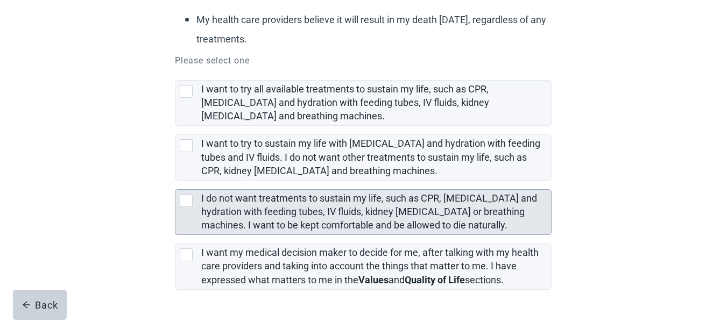
click at [189, 202] on div "I do not want treatments to sustain my life, such as CPR, artificial feeding an…" at bounding box center [186, 200] width 13 height 13
click at [175, 181] on input "I do not want treatments to sustain my life, such as CPR, [MEDICAL_DATA] and hy…" at bounding box center [175, 181] width 1 height 1
checkbox input "true"
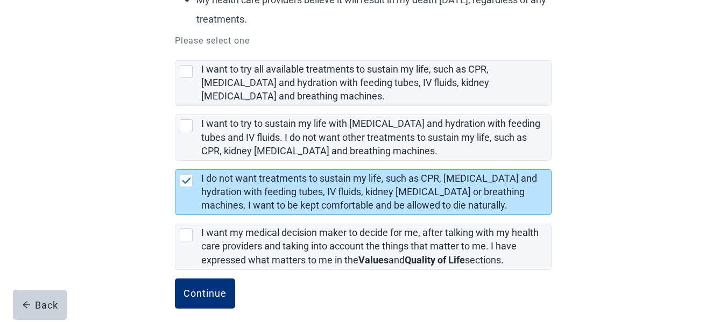
scroll to position [245, 0]
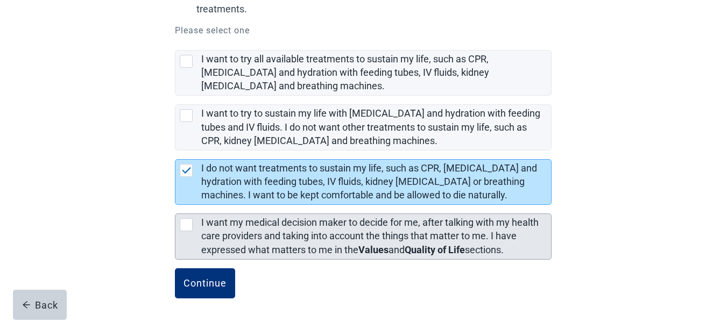
click at [189, 229] on div "[object Object], checkbox, not selected" at bounding box center [186, 225] width 13 height 13
click at [175, 206] on input "I want my medical decision maker to decide for me, after talking with my health…" at bounding box center [175, 205] width 1 height 1
checkbox input "true"
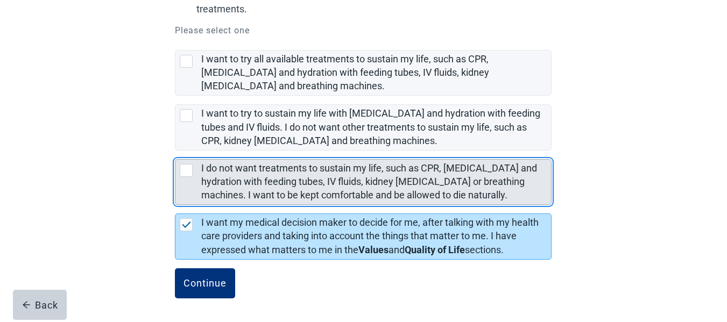
click at [188, 172] on div "I do not want treatments to sustain my life, such as CPR, artificial feeding an…" at bounding box center [186, 170] width 13 height 13
click at [175, 151] on input "I do not want treatments to sustain my life, such as CPR, [MEDICAL_DATA] and hy…" at bounding box center [175, 151] width 1 height 1
checkbox input "true"
checkbox input "false"
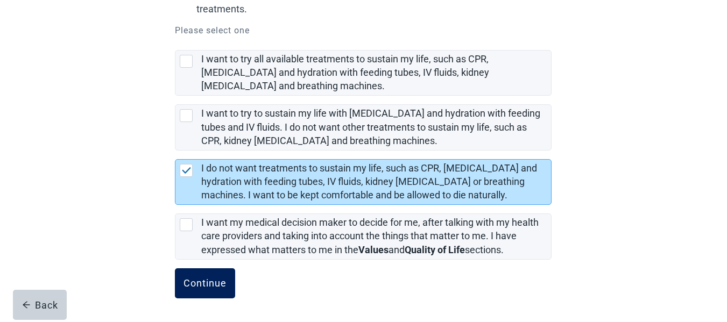
click at [193, 286] on div "Continue" at bounding box center [205, 283] width 43 height 11
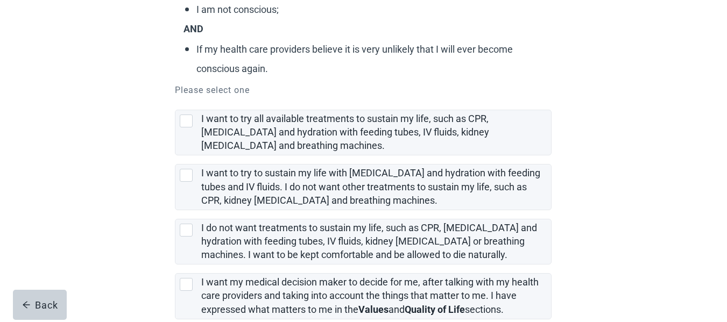
scroll to position [215, 0]
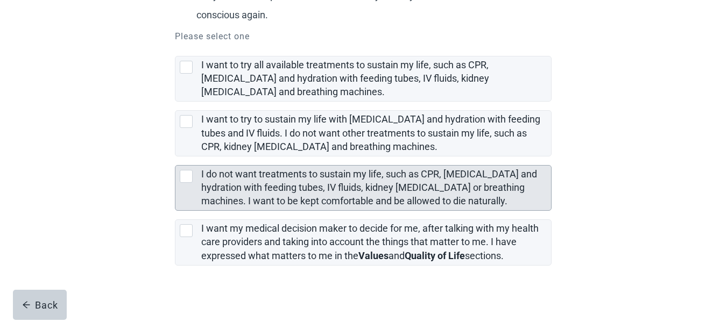
click at [184, 177] on div "I do not want treatments to sustain my life, such as CPR, artificial feeding an…" at bounding box center [186, 176] width 13 height 13
click at [175, 157] on input "I do not want treatments to sustain my life, such as CPR, [MEDICAL_DATA] and hy…" at bounding box center [175, 157] width 1 height 1
checkbox input "true"
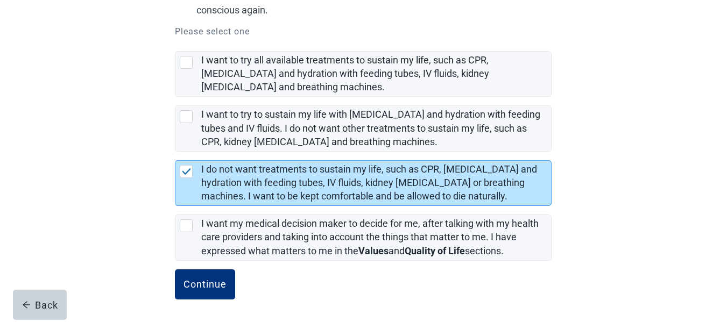
scroll to position [221, 0]
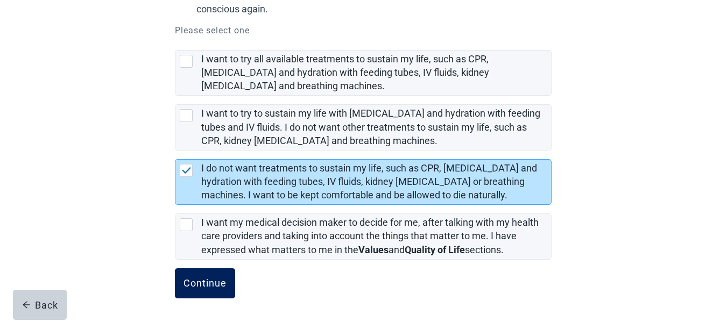
click at [183, 292] on button "Continue" at bounding box center [205, 284] width 60 height 30
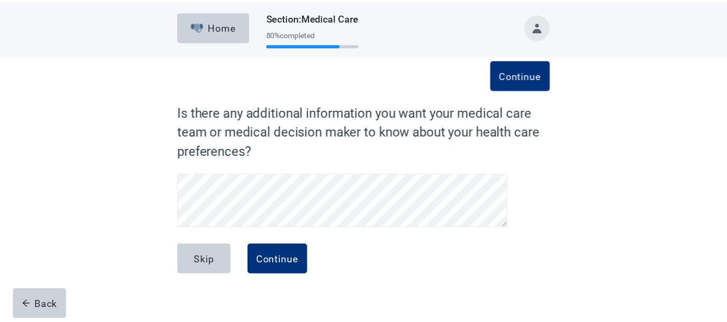
scroll to position [22, 0]
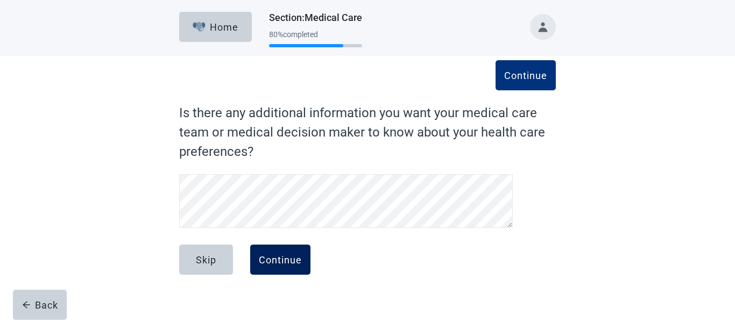
click at [297, 253] on button "Continue" at bounding box center [280, 260] width 60 height 30
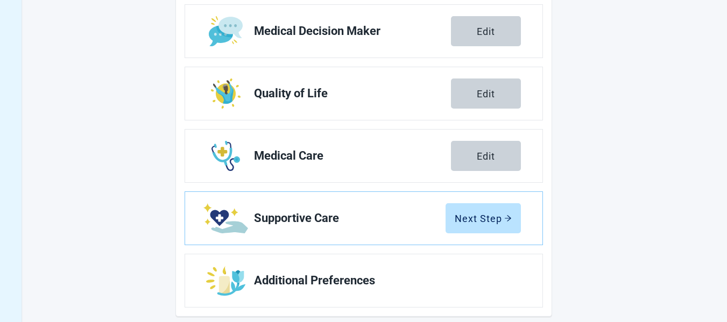
scroll to position [250, 0]
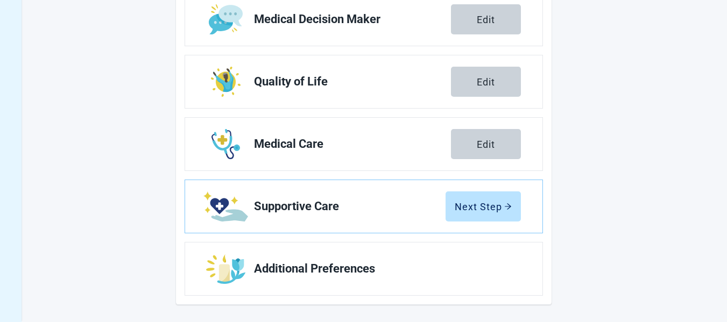
drag, startPoint x: 481, startPoint y: 205, endPoint x: 734, endPoint y: 202, distance: 252.4
click at [481, 205] on div "Next Step" at bounding box center [483, 206] width 57 height 11
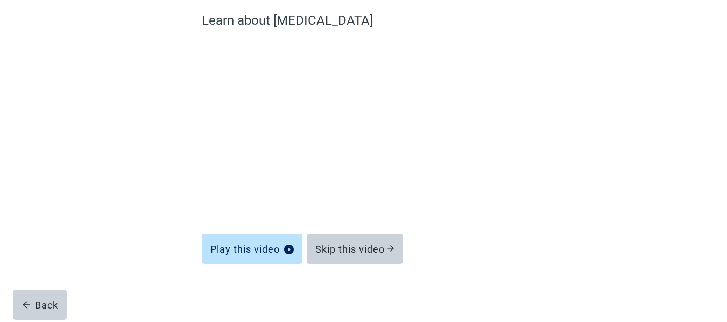
scroll to position [93, 0]
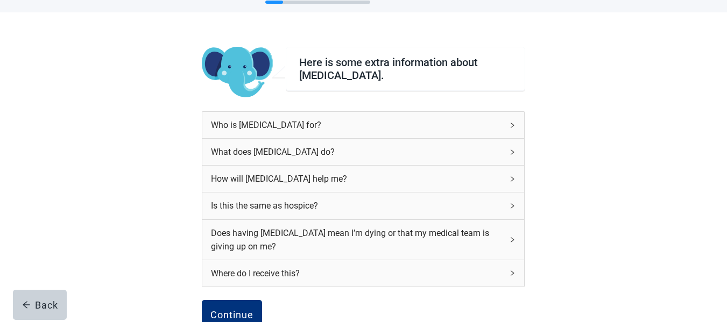
scroll to position [43, 0]
click at [513, 127] on icon "right" at bounding box center [512, 125] width 3 height 5
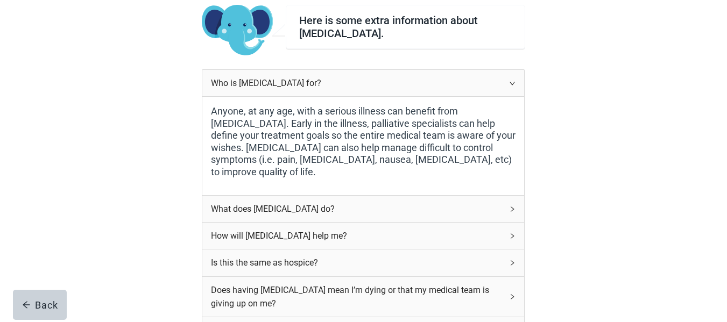
scroll to position [97, 0]
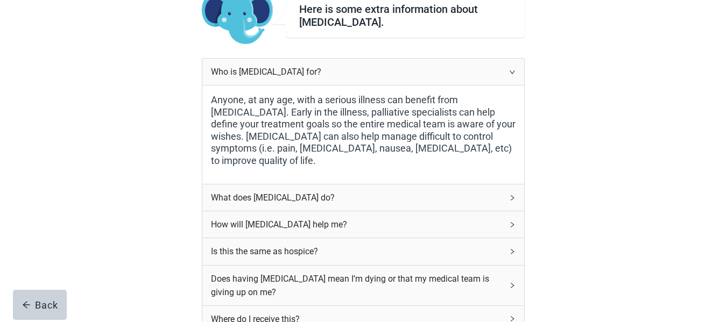
click at [512, 199] on icon "right" at bounding box center [512, 198] width 6 height 6
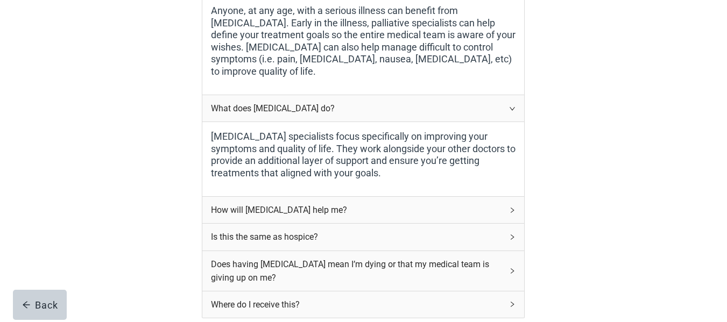
scroll to position [205, 0]
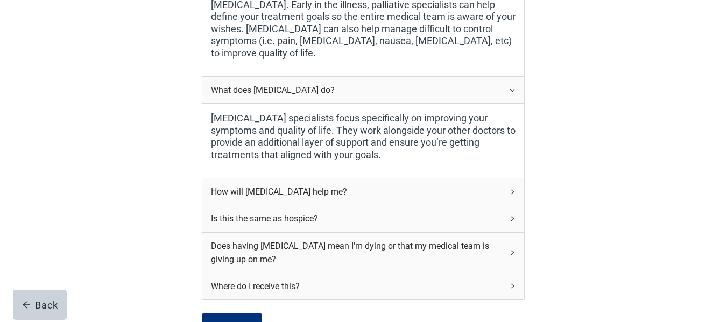
click at [512, 194] on icon "right" at bounding box center [512, 192] width 6 height 6
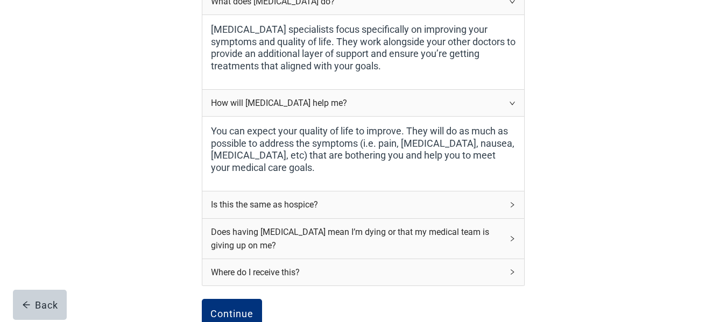
scroll to position [312, 0]
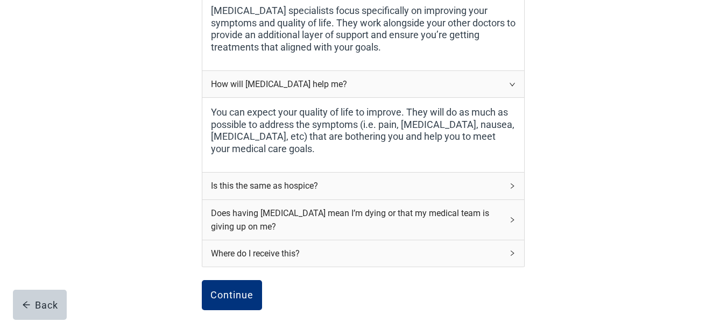
click at [515, 187] on icon "right" at bounding box center [512, 186] width 6 height 6
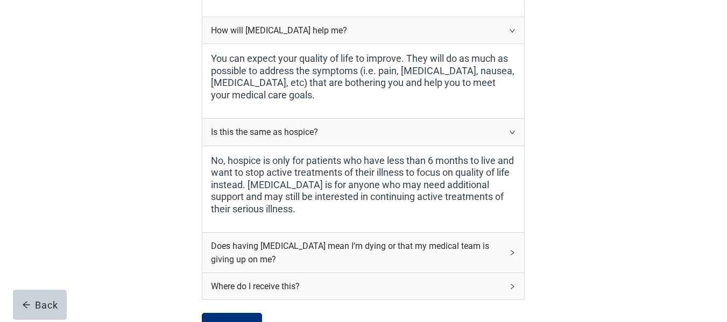
scroll to position [420, 0]
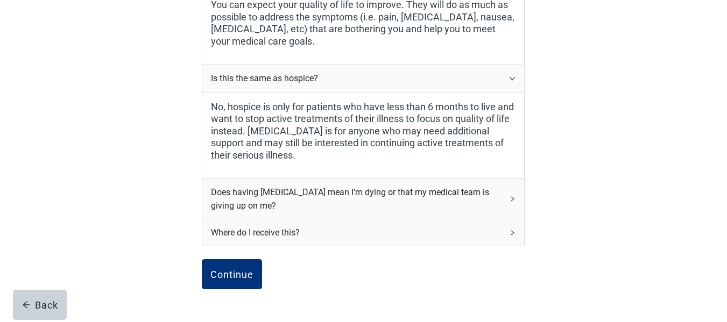
click at [515, 200] on icon "right" at bounding box center [512, 199] width 6 height 6
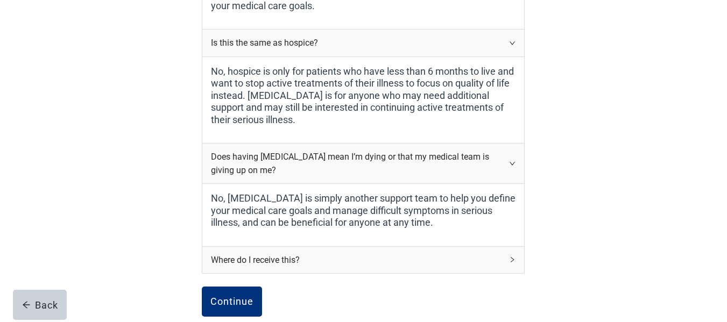
scroll to position [474, 0]
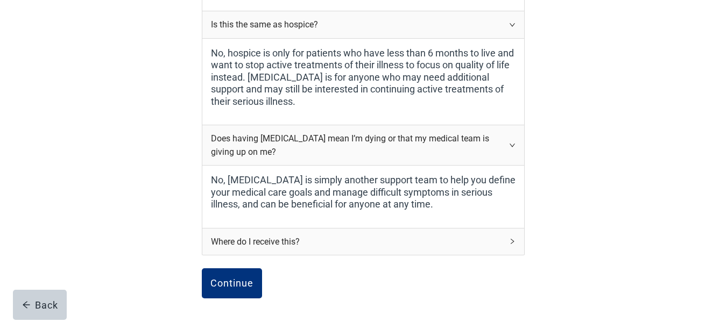
click at [504, 240] on div "Where do I receive this?" at bounding box center [363, 242] width 322 height 26
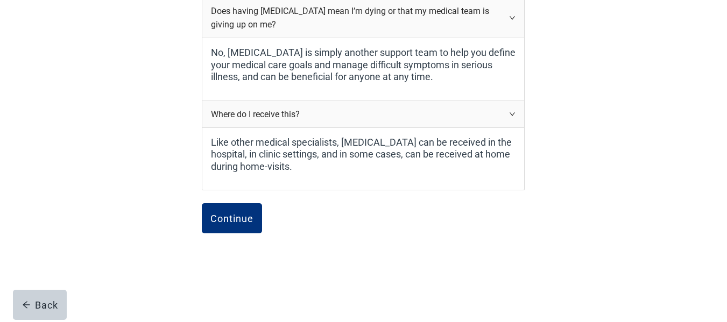
scroll to position [611, 0]
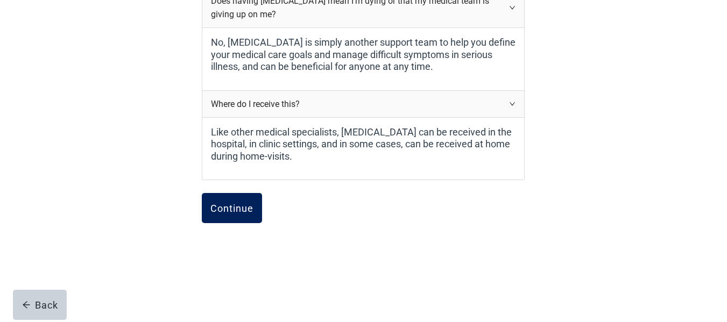
click at [242, 210] on div "Continue" at bounding box center [231, 208] width 43 height 11
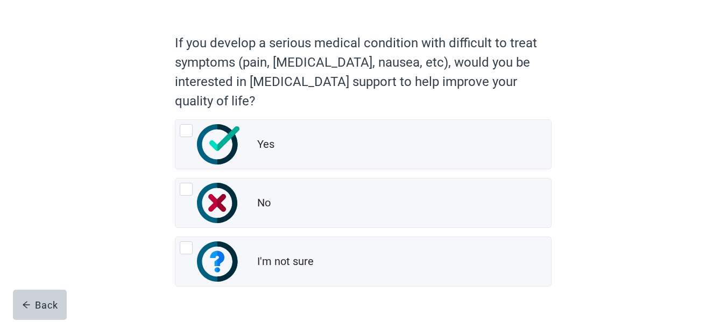
scroll to position [107, 0]
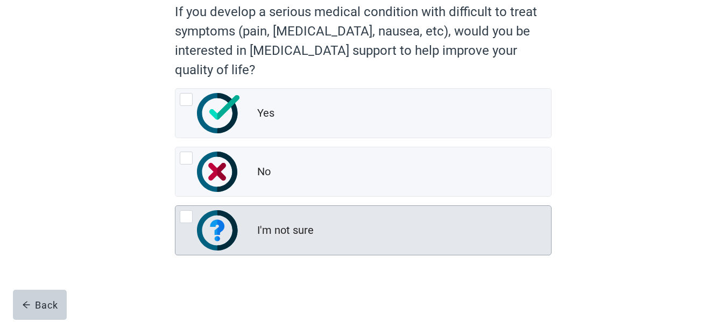
click at [181, 217] on div "I'm not sure, radio button, not checked" at bounding box center [186, 216] width 13 height 13
click at [175, 206] on input "I'm not sure" at bounding box center [175, 206] width 1 height 1
radio input "true"
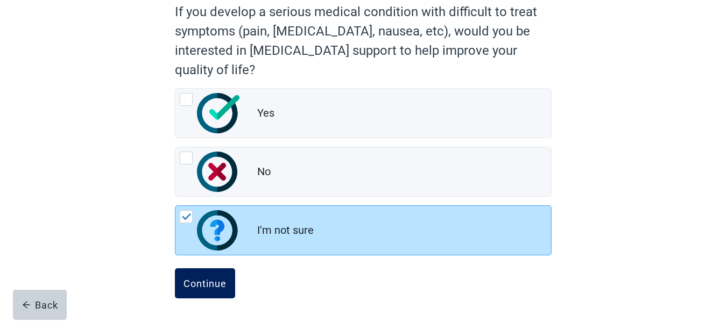
click at [196, 286] on div "Continue" at bounding box center [205, 283] width 43 height 11
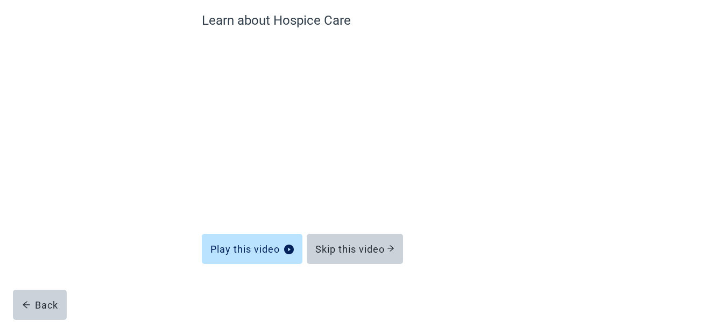
scroll to position [93, 0]
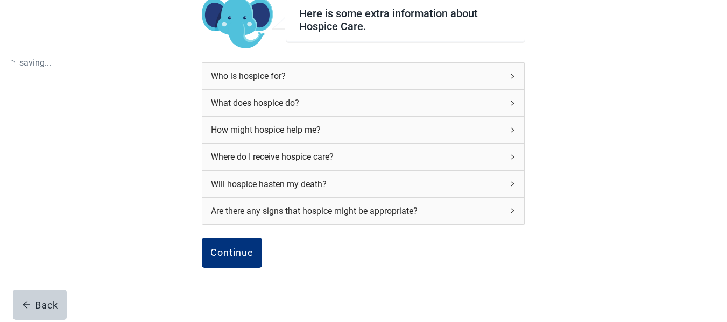
scroll to position [107, 0]
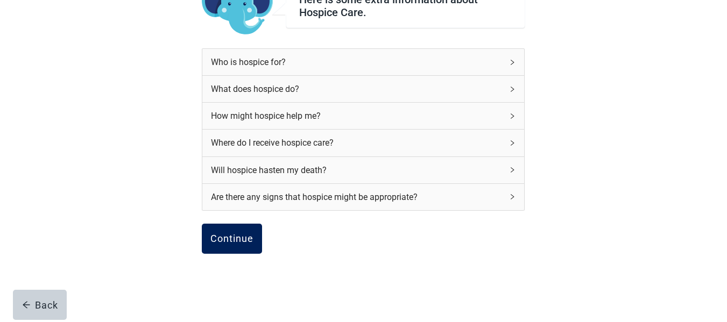
click at [221, 241] on div "Continue" at bounding box center [231, 239] width 43 height 11
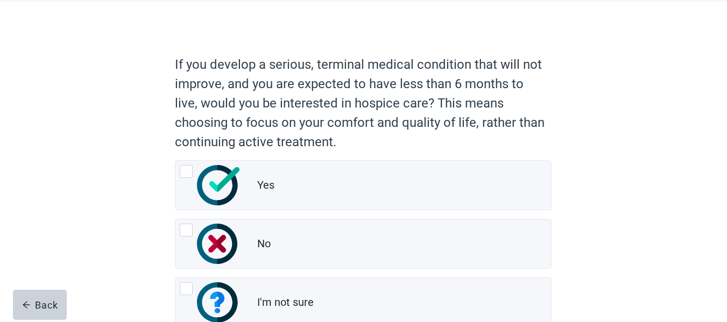
scroll to position [108, 0]
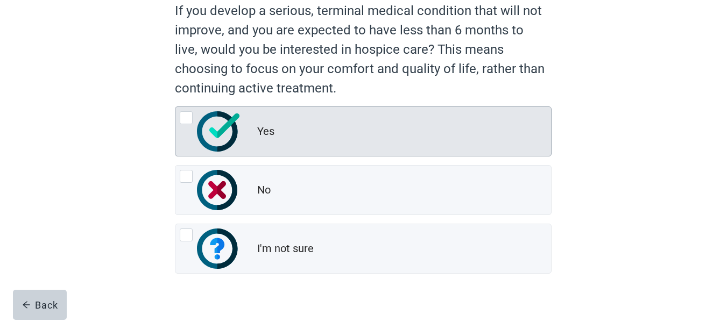
drag, startPoint x: 190, startPoint y: 118, endPoint x: 491, endPoint y: 139, distance: 302.2
click at [189, 118] on div "Yes, radio button, not checked" at bounding box center [186, 117] width 13 height 13
click at [175, 107] on input "Yes" at bounding box center [175, 107] width 1 height 1
radio input "true"
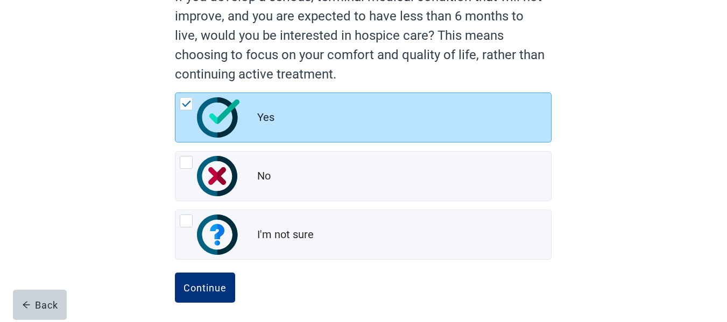
scroll to position [126, 0]
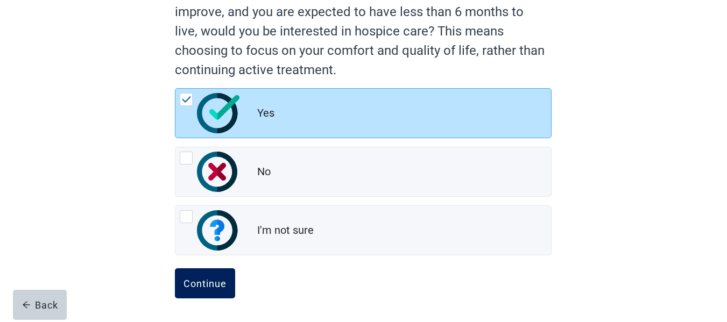
click at [209, 280] on div "Continue" at bounding box center [205, 283] width 43 height 11
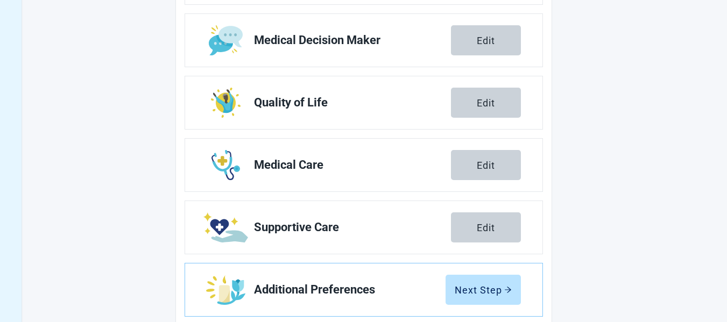
scroll to position [250, 0]
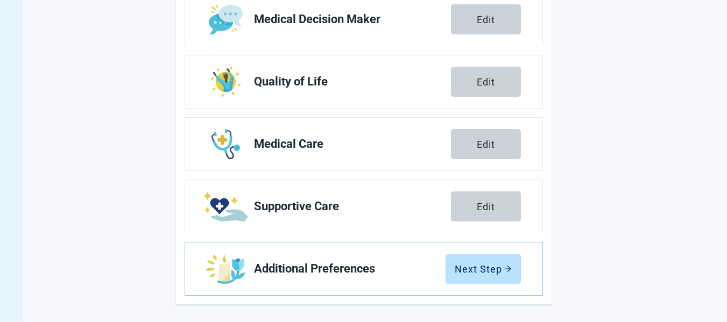
drag, startPoint x: 495, startPoint y: 272, endPoint x: 607, endPoint y: 244, distance: 115.4
click at [495, 272] on div "Next Step" at bounding box center [483, 269] width 57 height 11
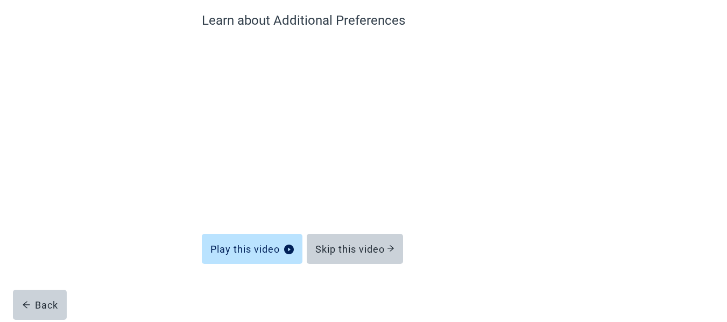
scroll to position [93, 0]
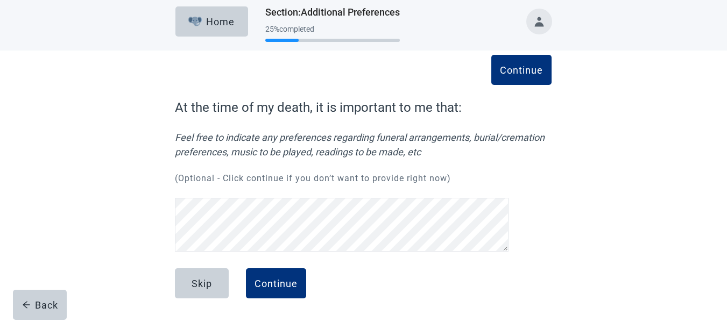
scroll to position [149, 0]
click at [282, 280] on div "Continue" at bounding box center [276, 283] width 43 height 11
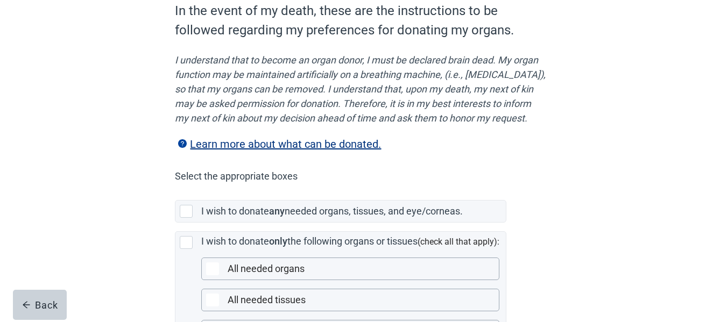
scroll to position [161, 0]
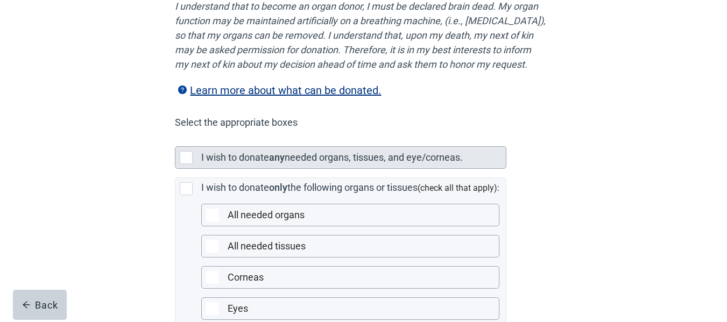
click at [178, 167] on div "I wish to donate any needed organs, tissues, and eye/corneas." at bounding box center [340, 158] width 330 height 22
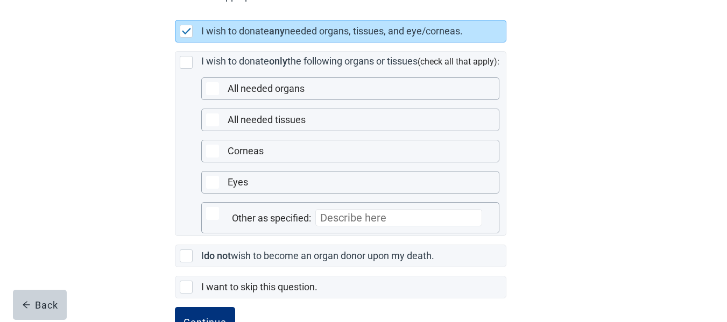
scroll to position [323, 0]
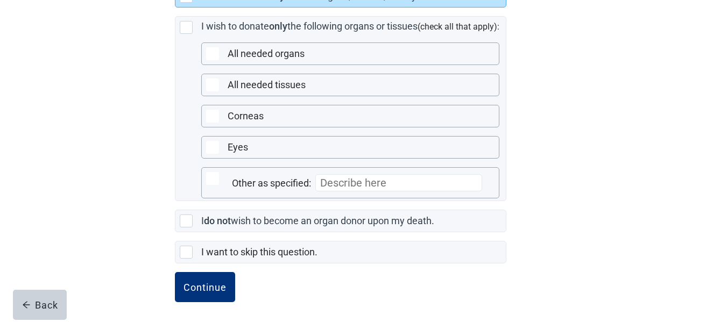
click at [203, 293] on div "Continue" at bounding box center [205, 287] width 43 height 11
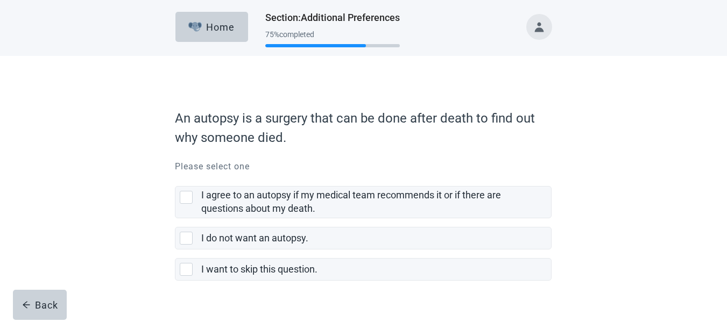
scroll to position [21, 0]
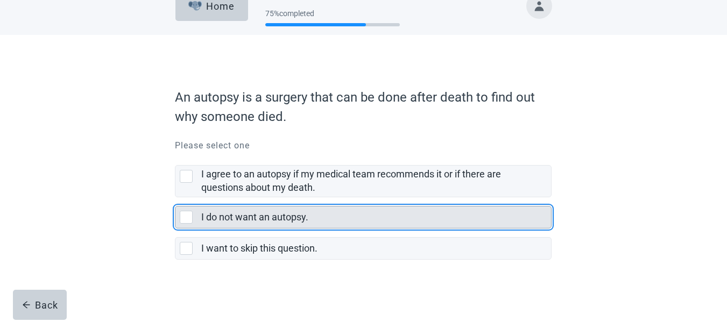
click at [188, 216] on div "I do not want an autopsy., checkbox, not selected" at bounding box center [186, 217] width 13 height 13
click at [175, 198] on input "I do not want an autopsy." at bounding box center [175, 198] width 1 height 1
checkbox input "true"
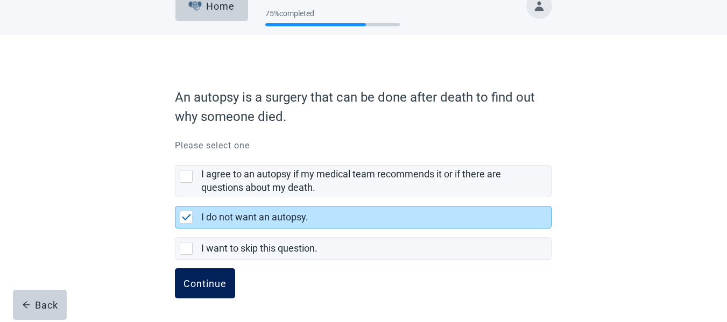
click at [183, 280] on button "Continue" at bounding box center [205, 284] width 60 height 30
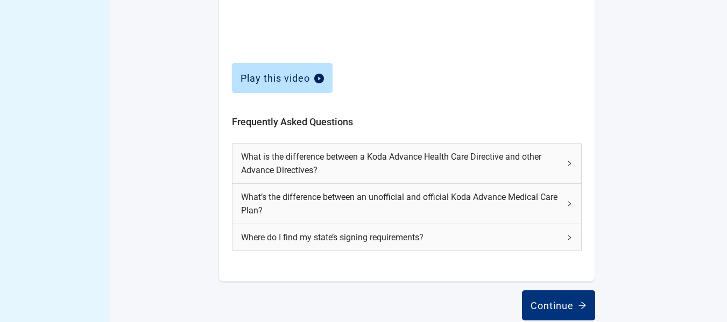
scroll to position [513, 0]
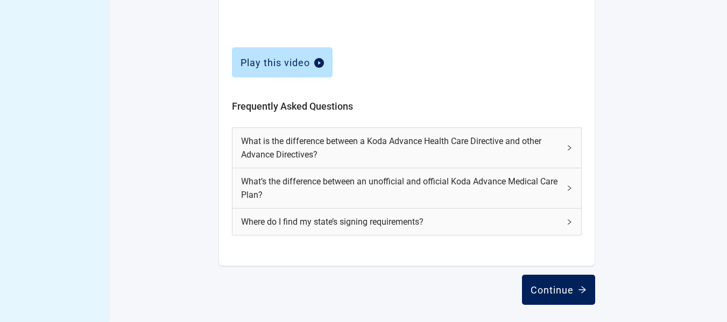
click at [567, 287] on div "Continue" at bounding box center [559, 290] width 56 height 11
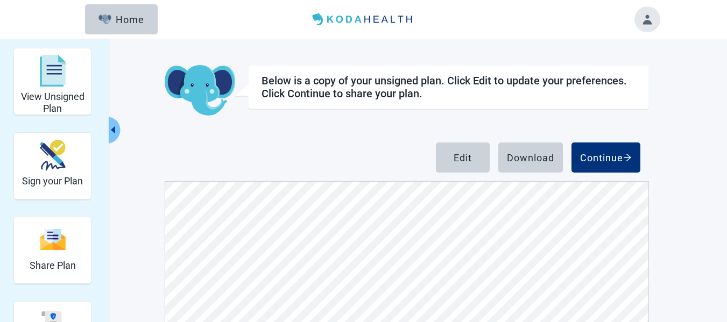
scroll to position [135, 0]
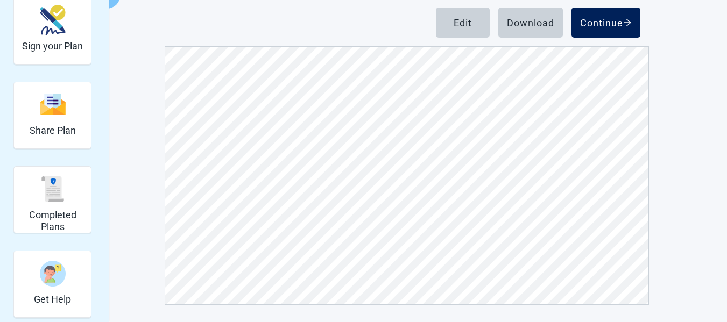
click at [614, 15] on button "Continue" at bounding box center [606, 23] width 69 height 30
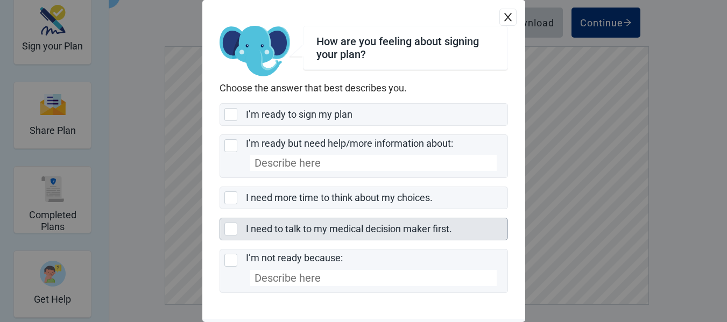
click at [231, 227] on div "I need to talk to my medical decision maker first., checkbox, not selected" at bounding box center [230, 229] width 13 height 13
click at [220, 219] on input "I need to talk to my medical decision maker first." at bounding box center [220, 218] width 1 height 1
checkbox input "true"
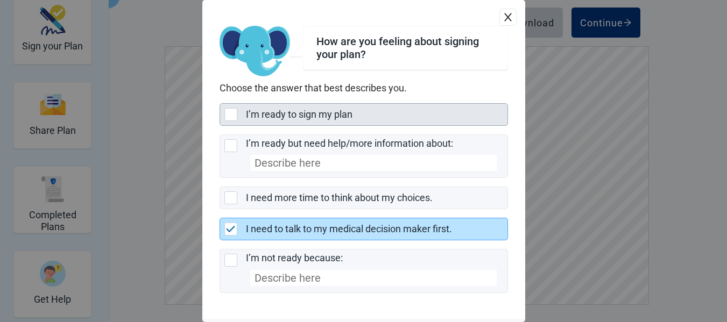
click at [230, 113] on div "I’m ready to sign my plan, checkbox, not selected" at bounding box center [230, 114] width 13 height 13
click at [220, 104] on input "I’m ready to sign my plan" at bounding box center [220, 103] width 1 height 1
checkbox input "true"
checkbox input "false"
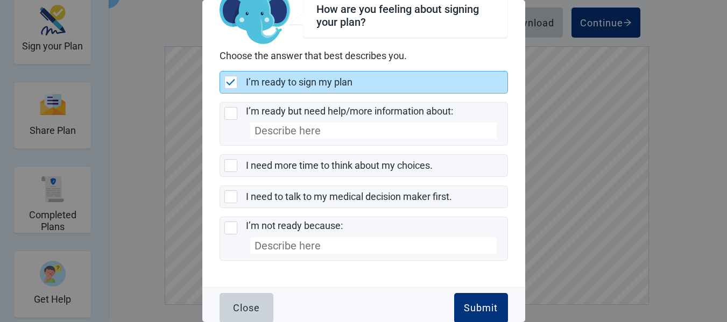
scroll to position [40, 0]
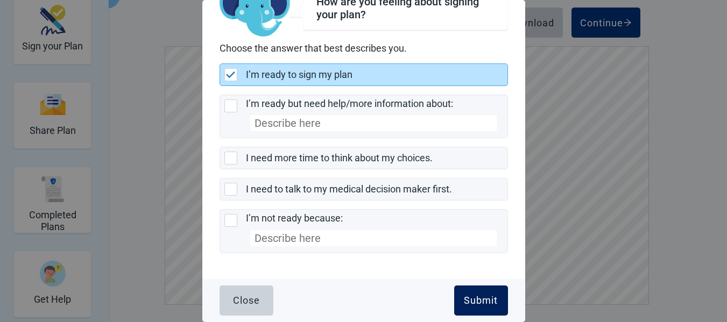
click at [472, 299] on div "Submit" at bounding box center [481, 300] width 34 height 11
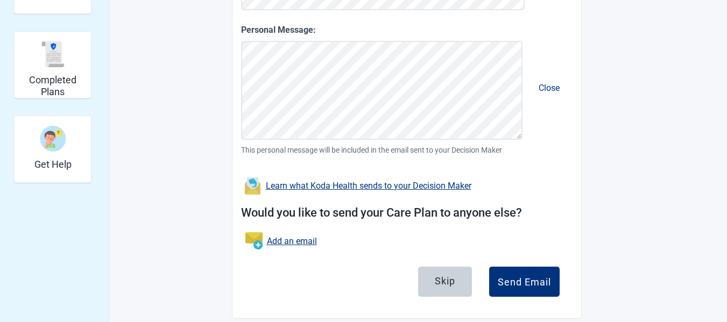
scroll to position [285, 0]
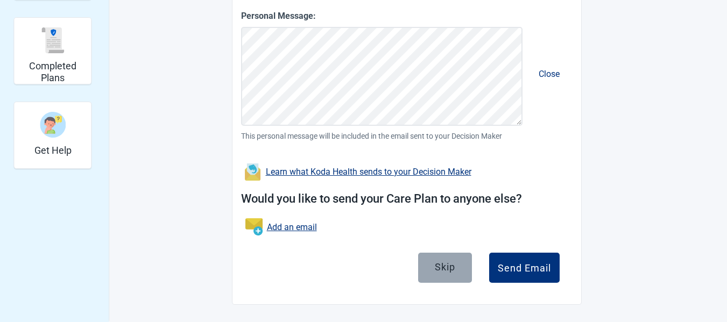
click at [432, 263] on button "Skip" at bounding box center [445, 268] width 54 height 30
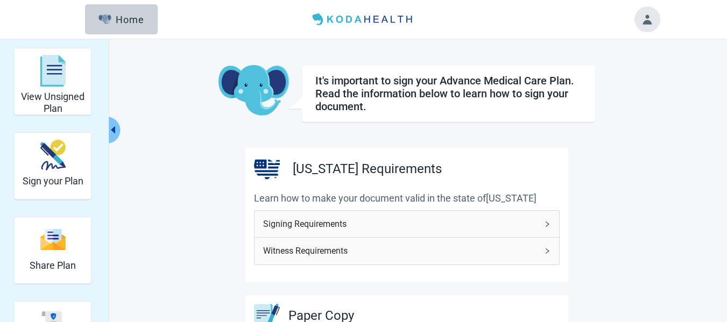
scroll to position [54, 0]
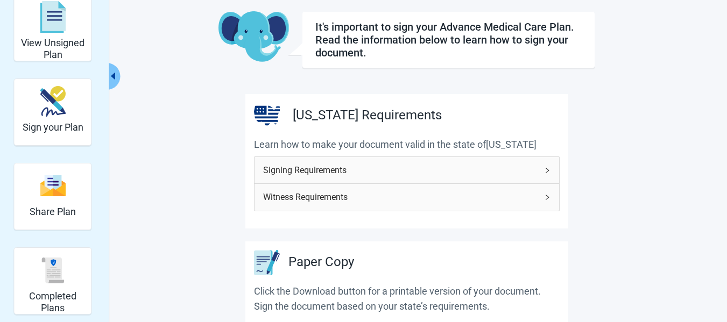
click at [552, 171] on div "Signing Requirements" at bounding box center [407, 170] width 305 height 26
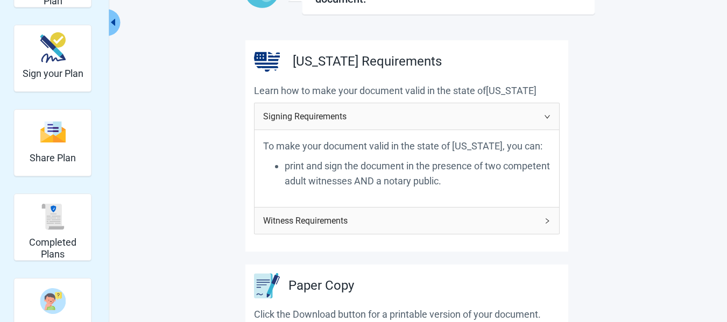
scroll to position [161, 0]
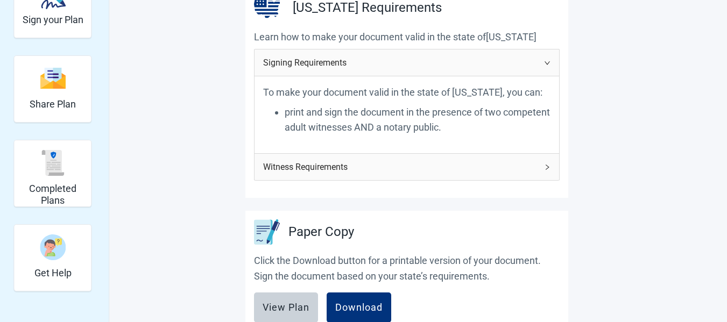
click at [547, 171] on icon "right" at bounding box center [547, 167] width 6 height 6
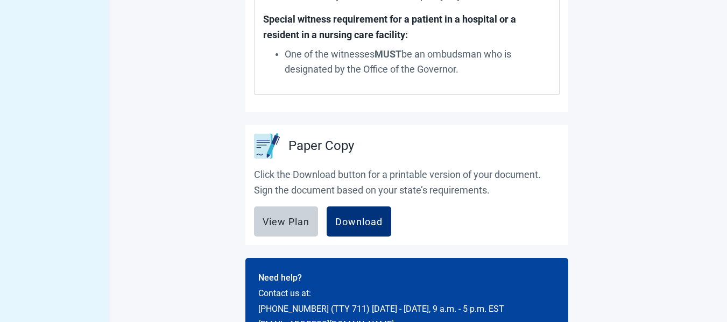
scroll to position [781, 0]
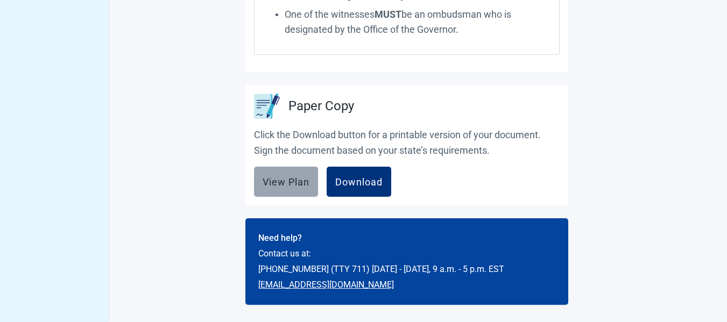
click at [279, 179] on div "View Plan" at bounding box center [286, 182] width 47 height 11
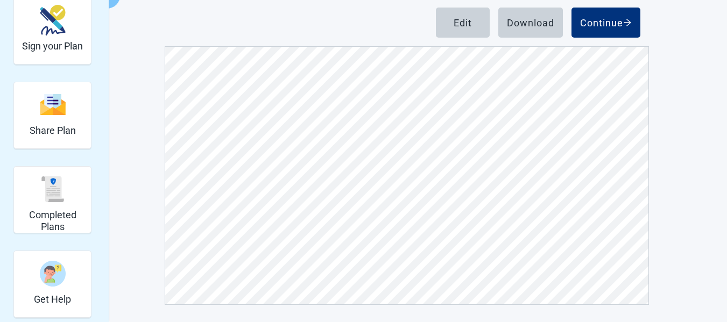
scroll to position [7158, 0]
click at [542, 23] on div "Download" at bounding box center [530, 22] width 47 height 11
click at [596, 17] on div "Continue" at bounding box center [606, 22] width 52 height 11
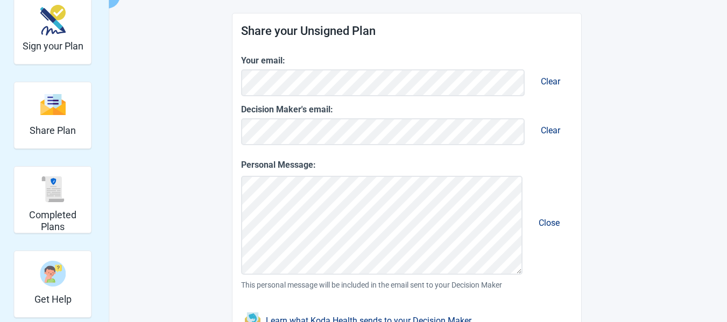
click at [553, 128] on span "Clear" at bounding box center [550, 130] width 37 height 27
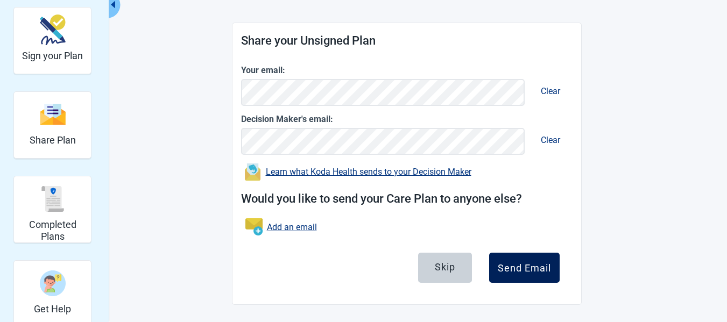
click at [535, 271] on div "Send Email" at bounding box center [524, 268] width 53 height 11
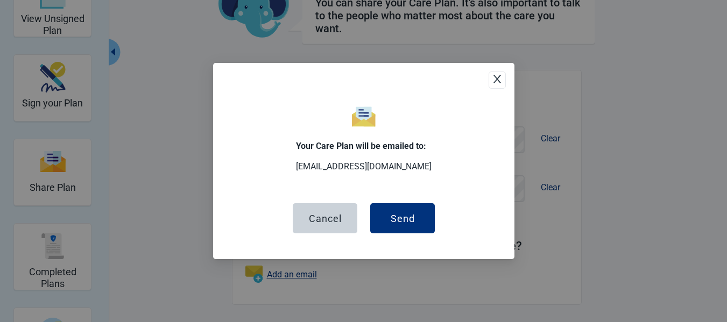
scroll to position [78, 0]
click at [404, 215] on div "Send" at bounding box center [402, 218] width 24 height 11
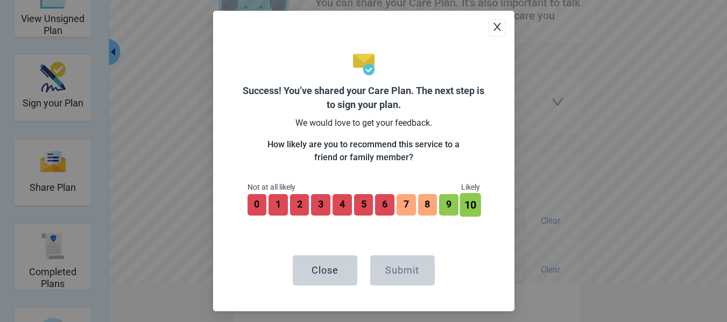
click at [473, 207] on button "10" at bounding box center [470, 205] width 21 height 24
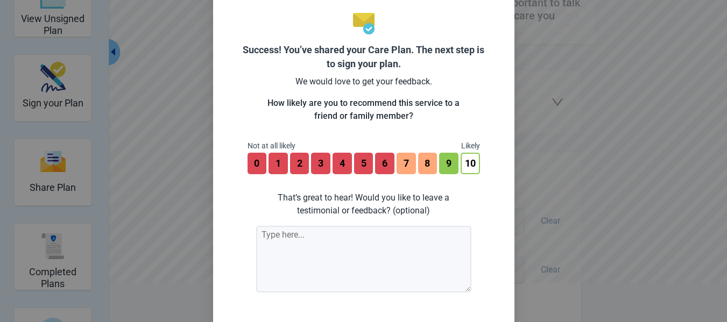
scroll to position [54, 0]
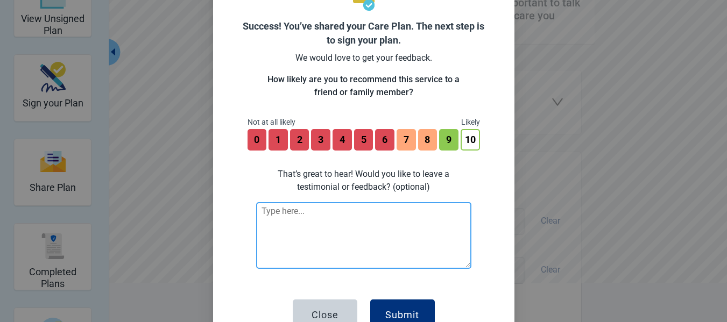
click at [325, 220] on textarea at bounding box center [363, 235] width 215 height 67
type textarea "e"
type textarea "W"
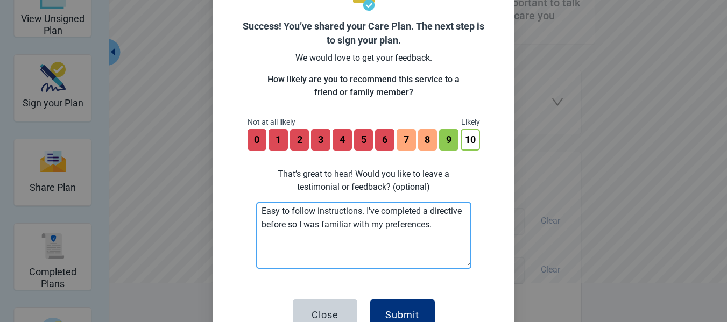
click at [346, 226] on textarea "Easy to follow instructions. I've completed a directive before so I was familia…" at bounding box center [363, 235] width 215 height 67
click at [435, 229] on textarea "Easy to follow instructions. I've completed a directive before so I've thought …" at bounding box center [363, 235] width 215 height 67
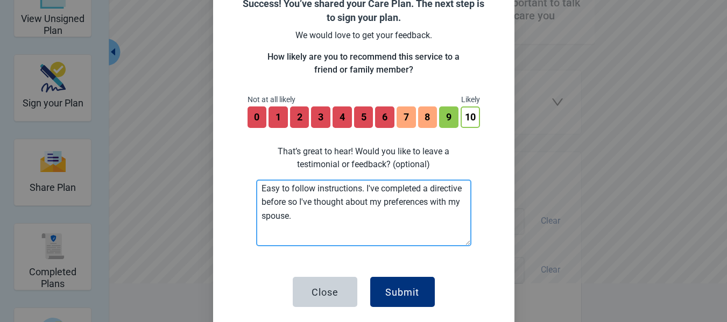
scroll to position [87, 0]
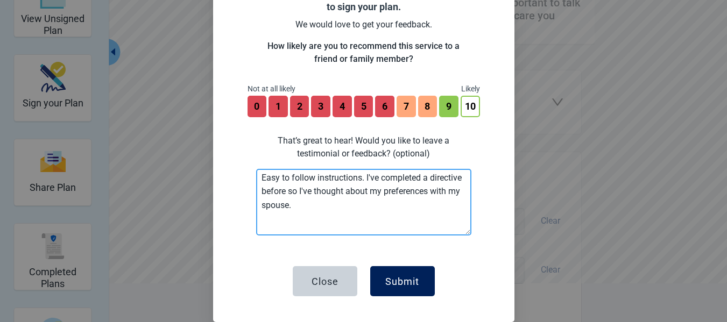
type textarea "Easy to follow instructions. I've completed a directive before so I've thought …"
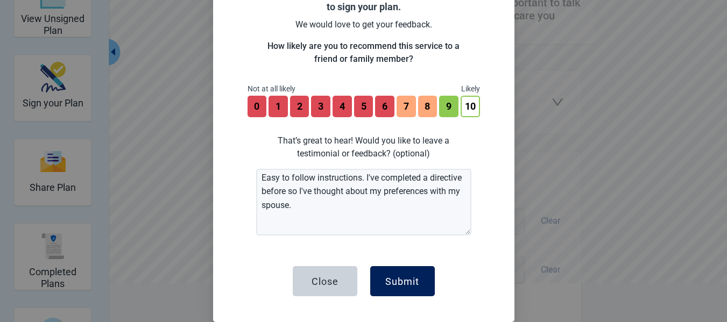
click at [393, 279] on div "Submit" at bounding box center [402, 281] width 34 height 11
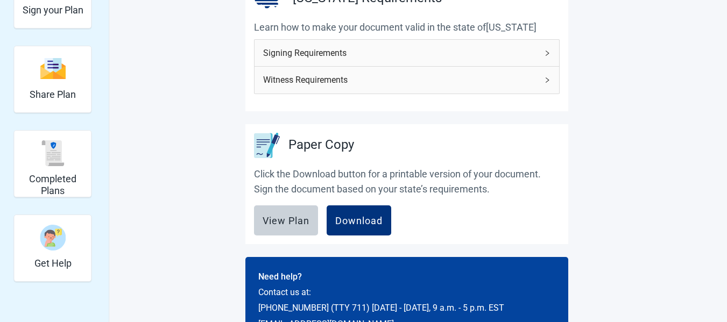
scroll to position [186, 0]
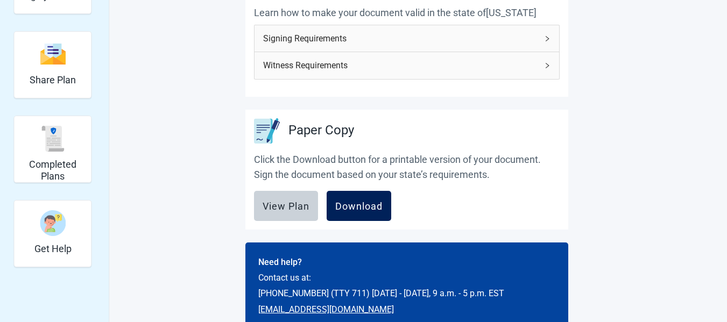
click at [355, 205] on div "Download" at bounding box center [358, 206] width 47 height 11
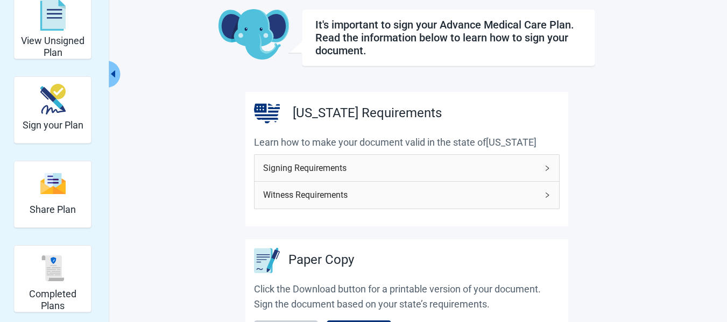
scroll to position [210, 0]
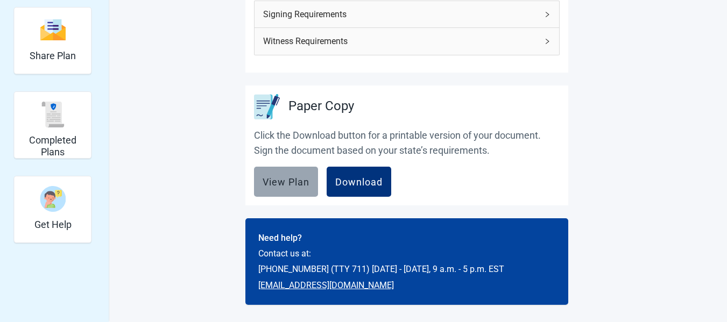
click at [269, 174] on button "View Plan" at bounding box center [286, 182] width 64 height 30
